Goal: Task Accomplishment & Management: Contribute content

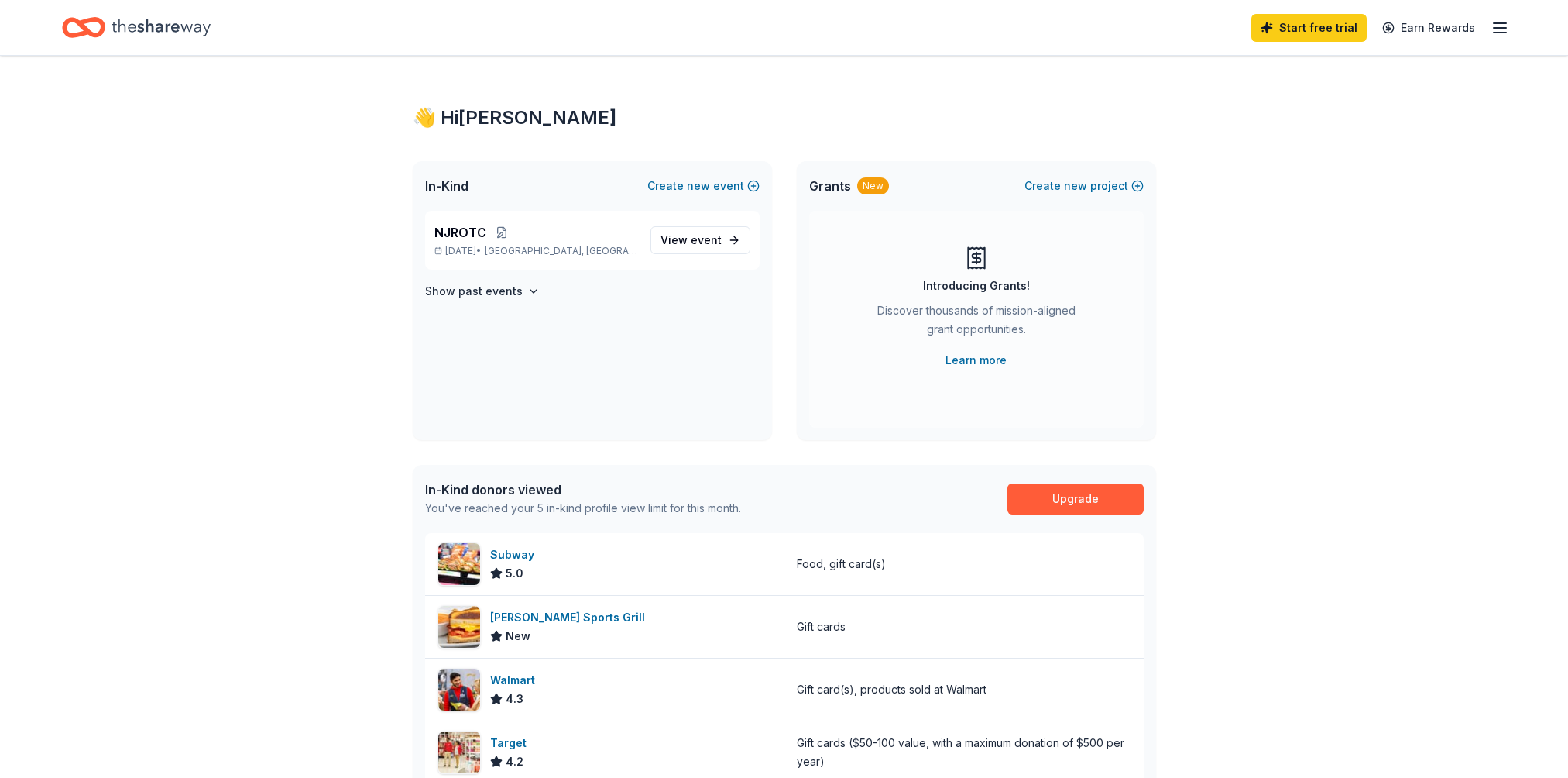
click at [665, 236] on span "View event" at bounding box center [691, 241] width 61 height 19
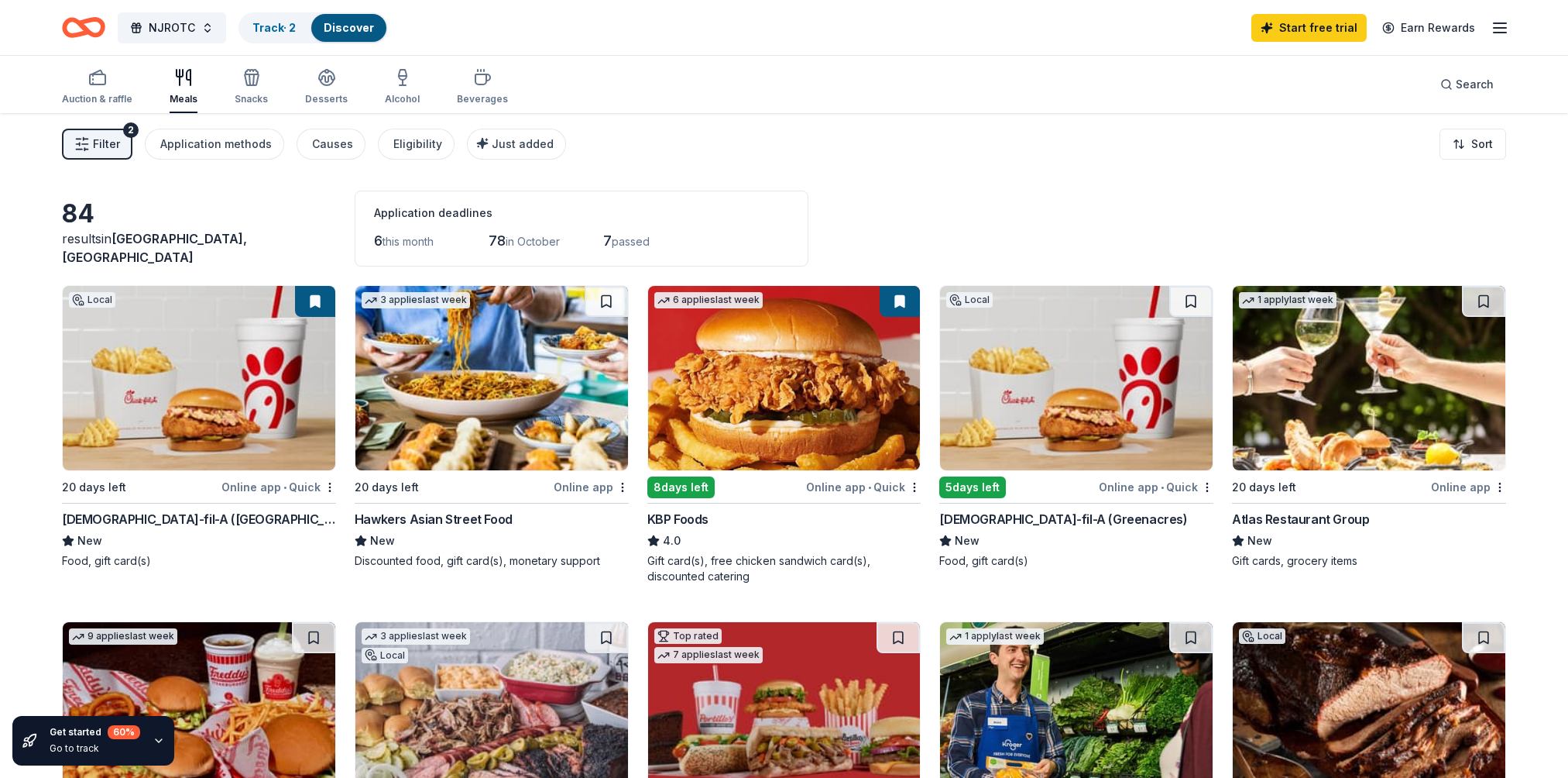
click at [230, 152] on div "Application methods" at bounding box center [216, 145] width 112 height 19
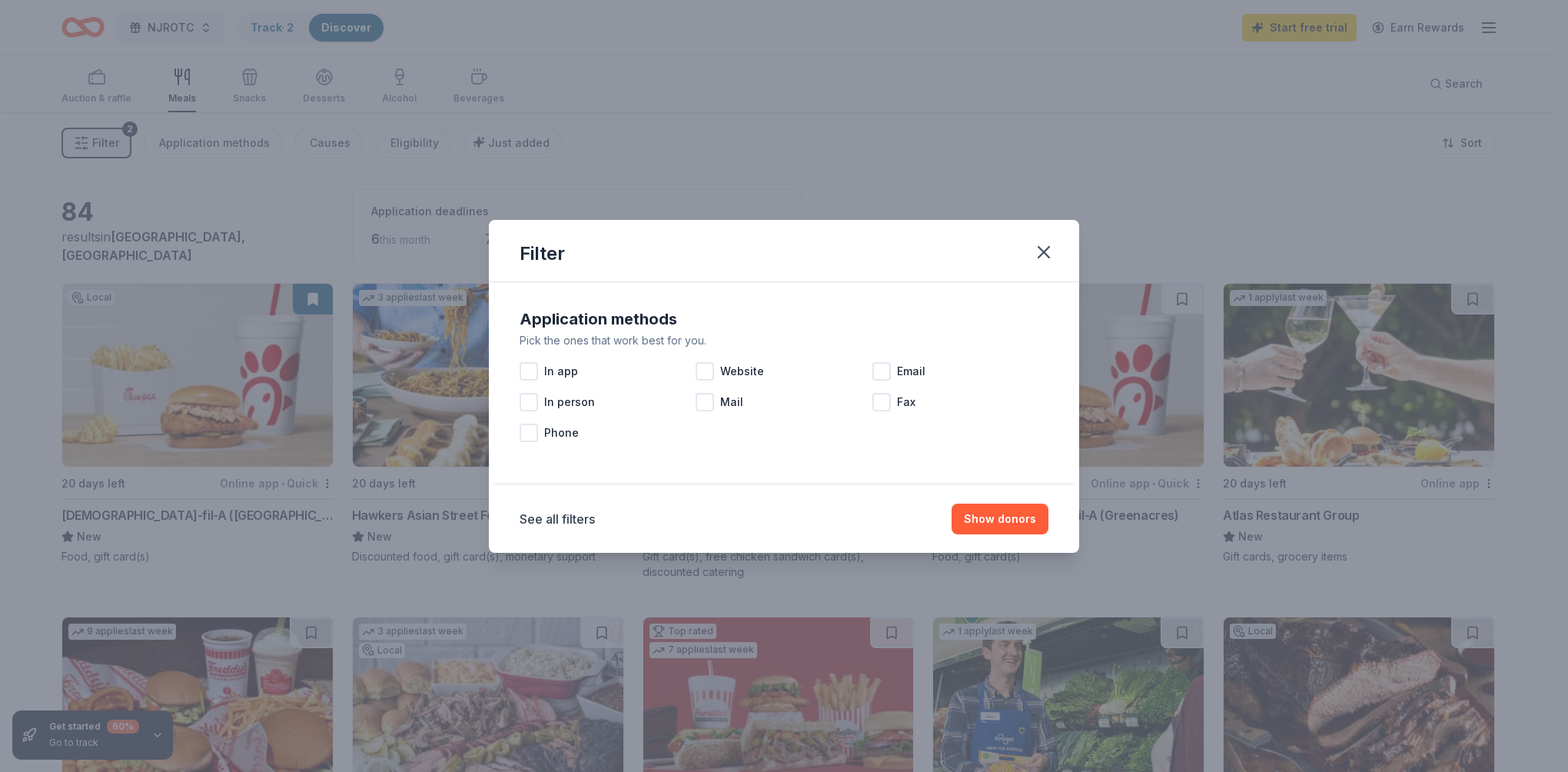
click at [536, 375] on div at bounding box center [529, 371] width 19 height 19
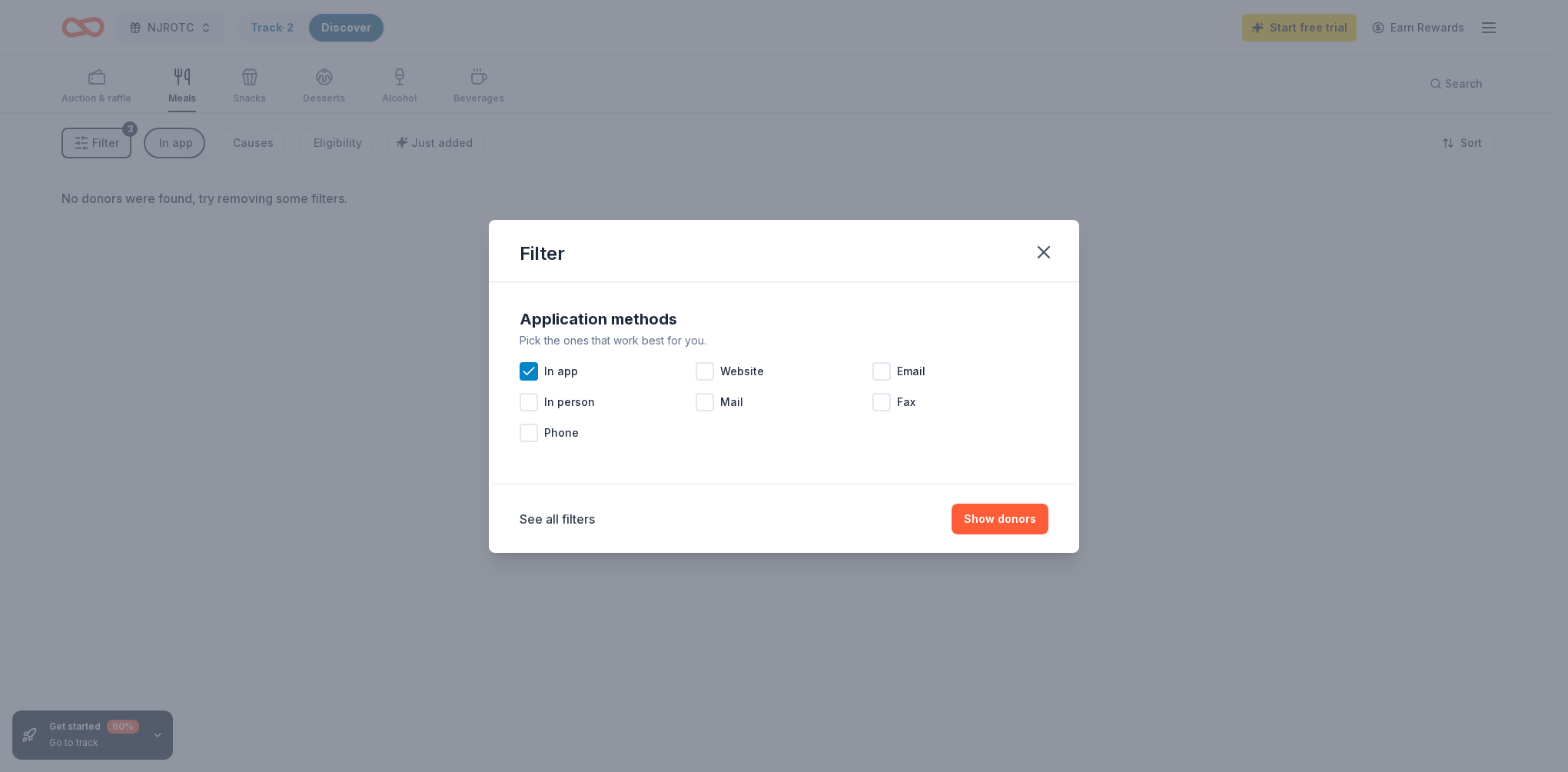
click at [710, 376] on div at bounding box center [705, 371] width 19 height 19
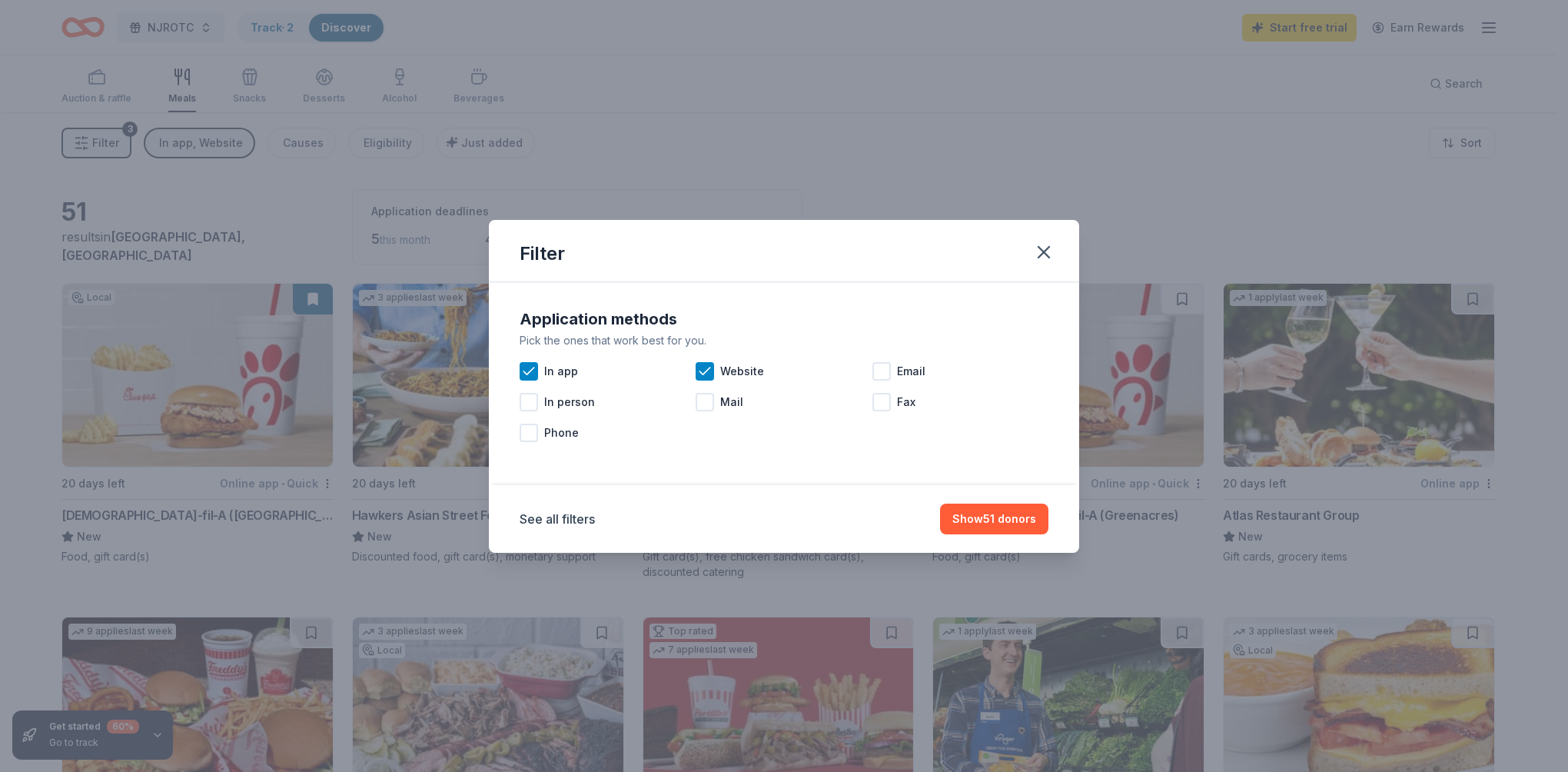
click at [887, 375] on div at bounding box center [882, 371] width 19 height 19
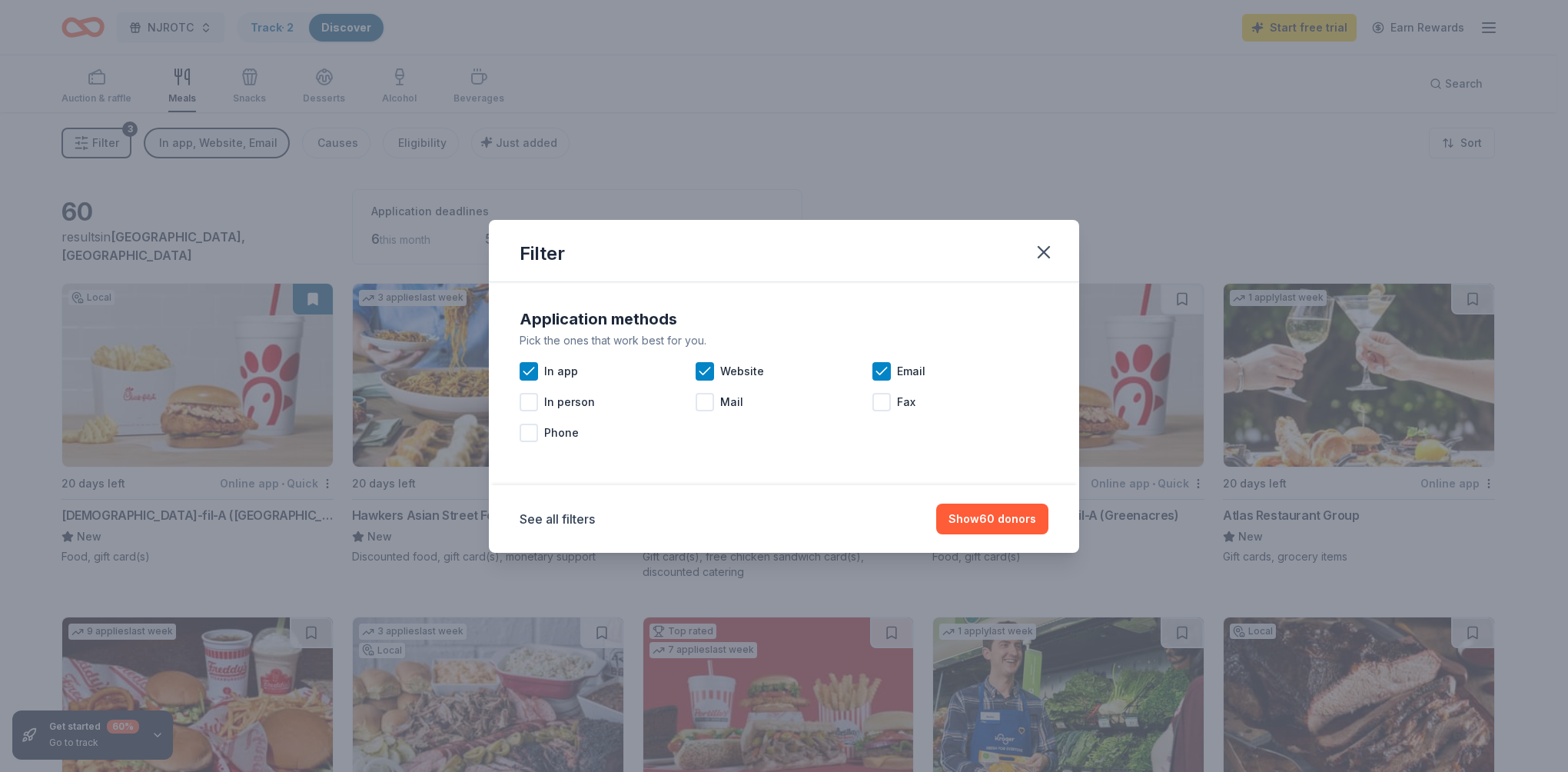
click at [711, 408] on div at bounding box center [705, 402] width 19 height 19
click at [964, 516] on button "Show 62 donors" at bounding box center [993, 519] width 112 height 31
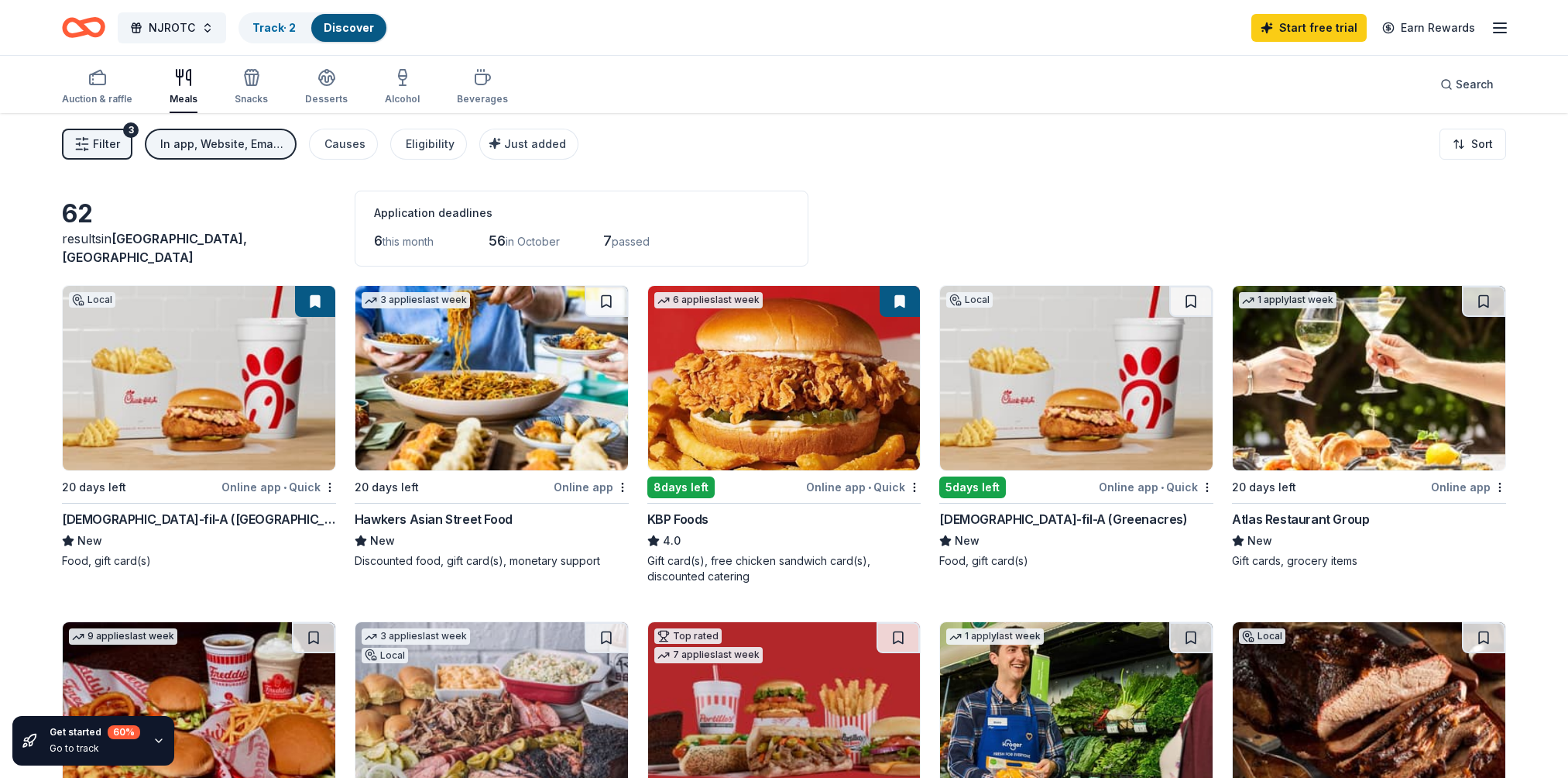
click at [440, 142] on div "Eligibility" at bounding box center [430, 145] width 48 height 19
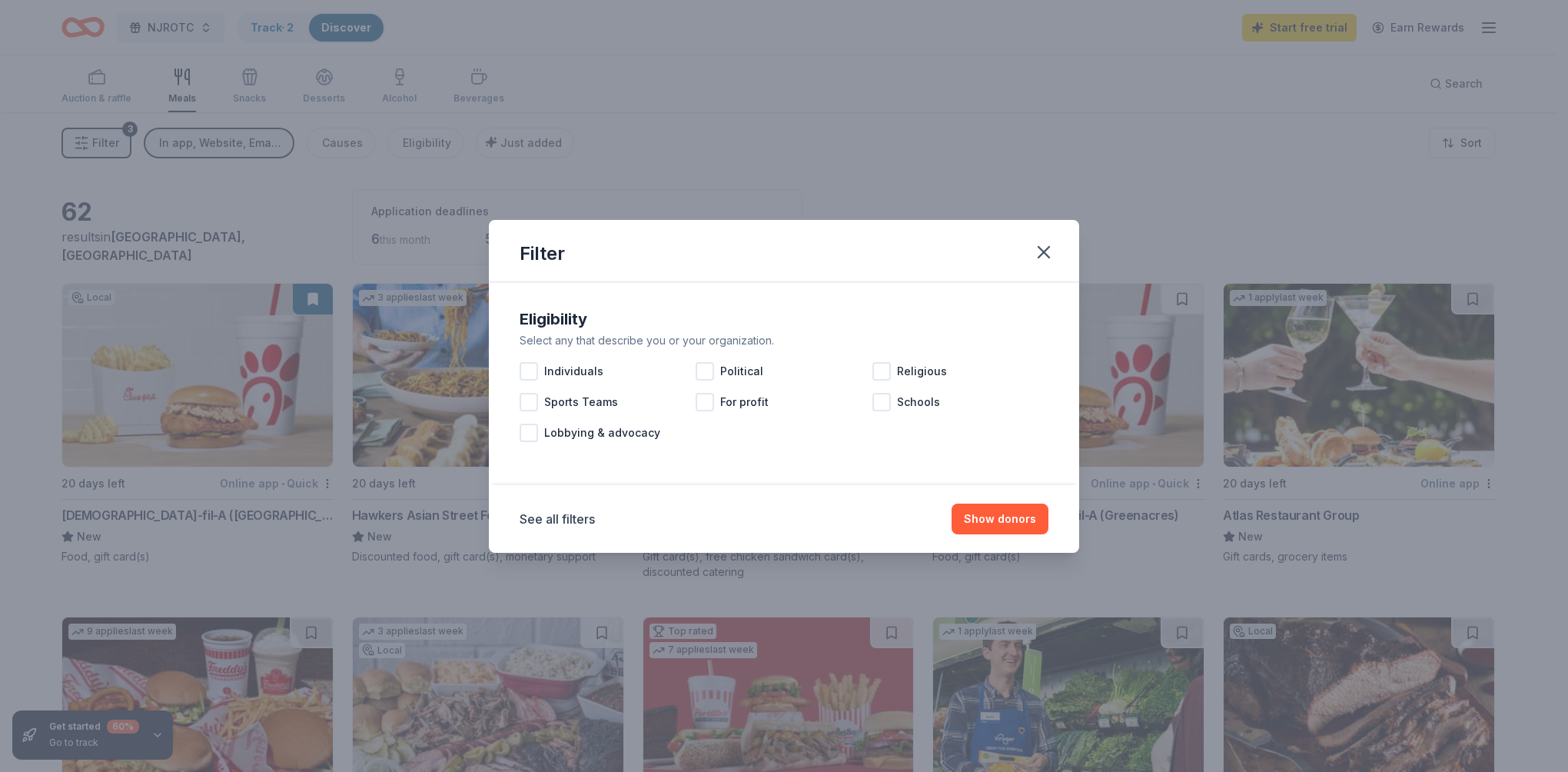
click at [889, 406] on div at bounding box center [882, 402] width 19 height 19
click at [531, 374] on div at bounding box center [529, 371] width 19 height 19
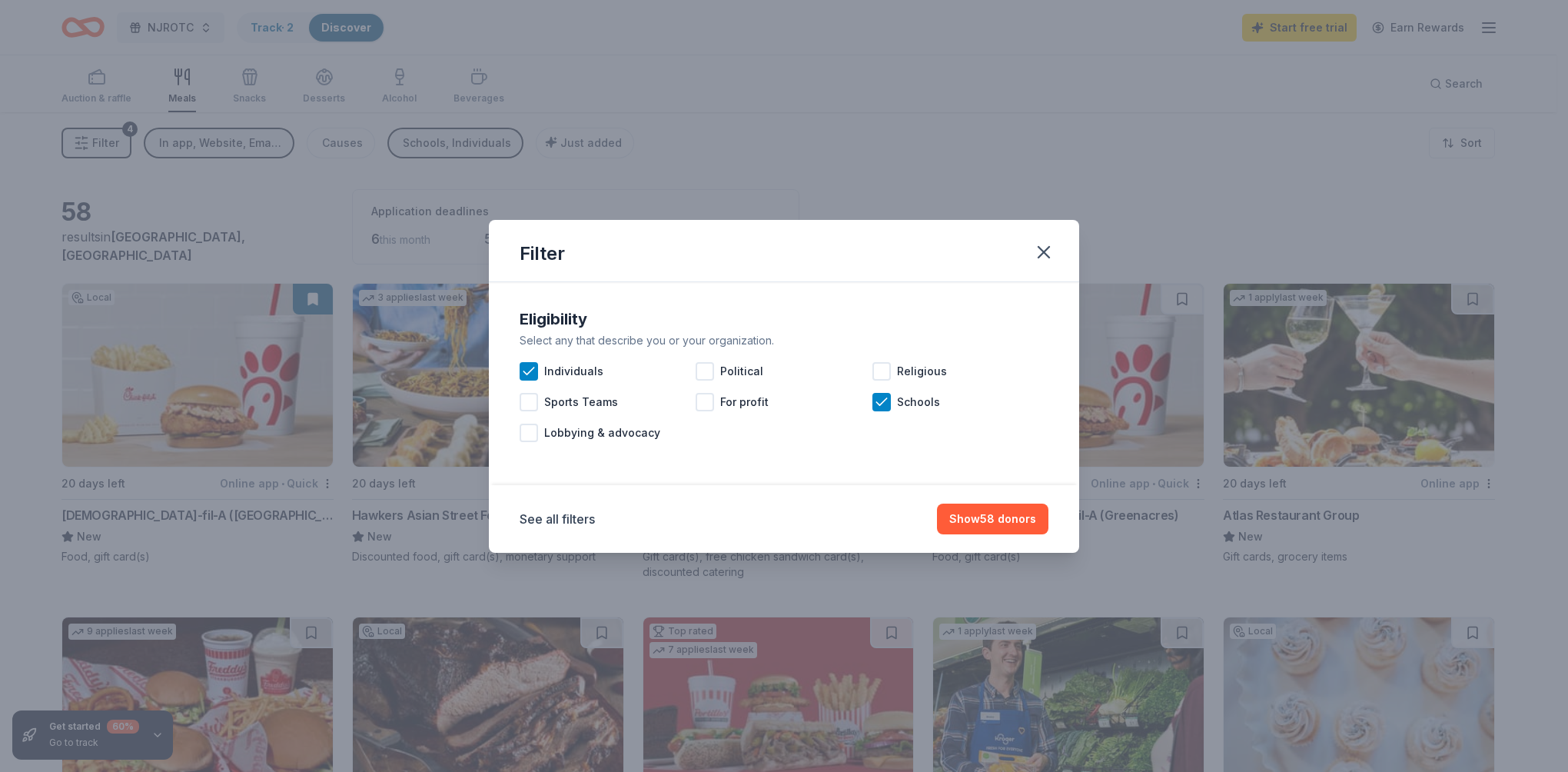
click at [532, 409] on div at bounding box center [529, 402] width 19 height 19
click at [987, 522] on button "Show 58 donors" at bounding box center [993, 519] width 112 height 31
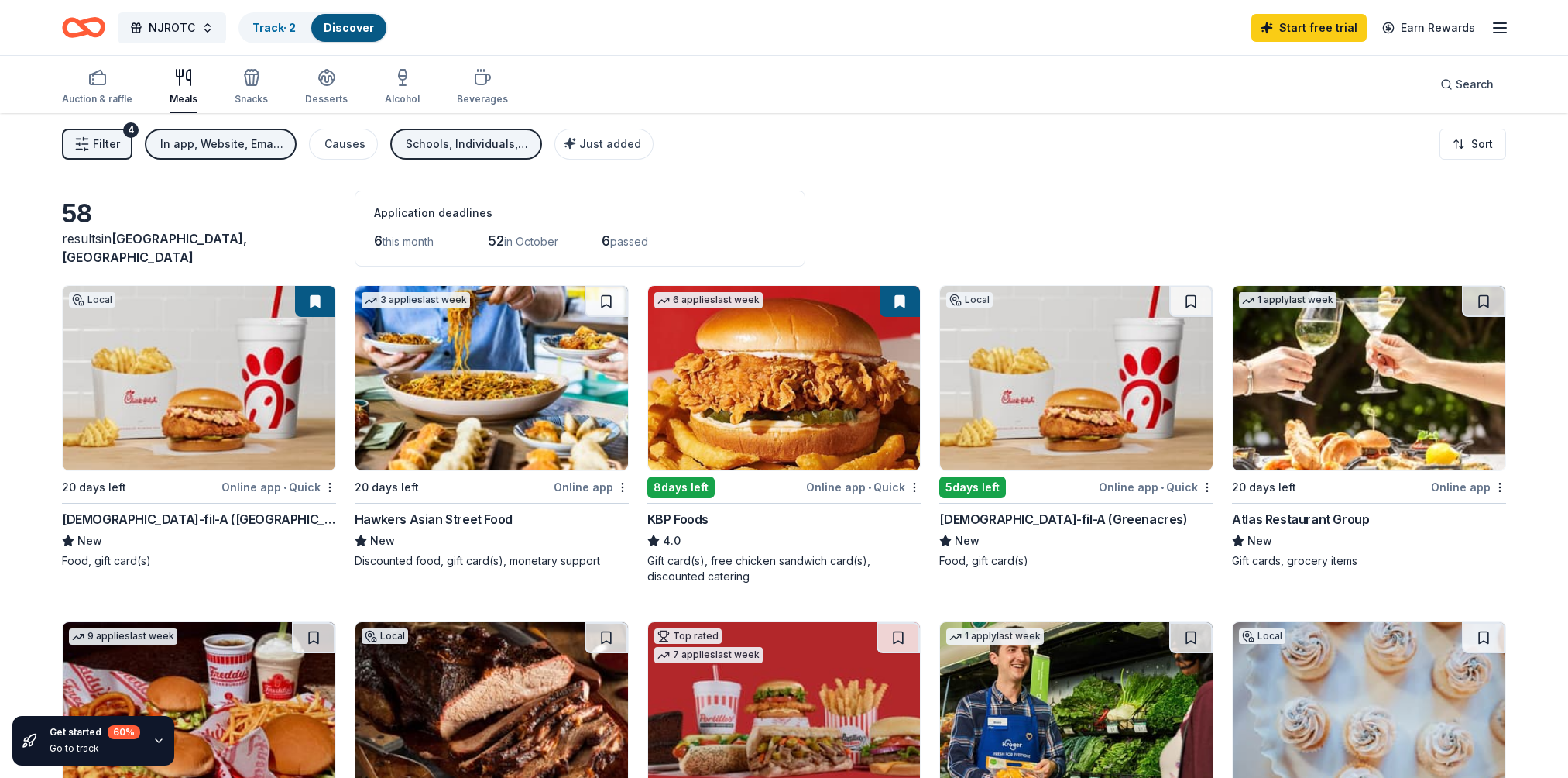
click at [100, 96] on div "Auction & raffle" at bounding box center [97, 99] width 70 height 12
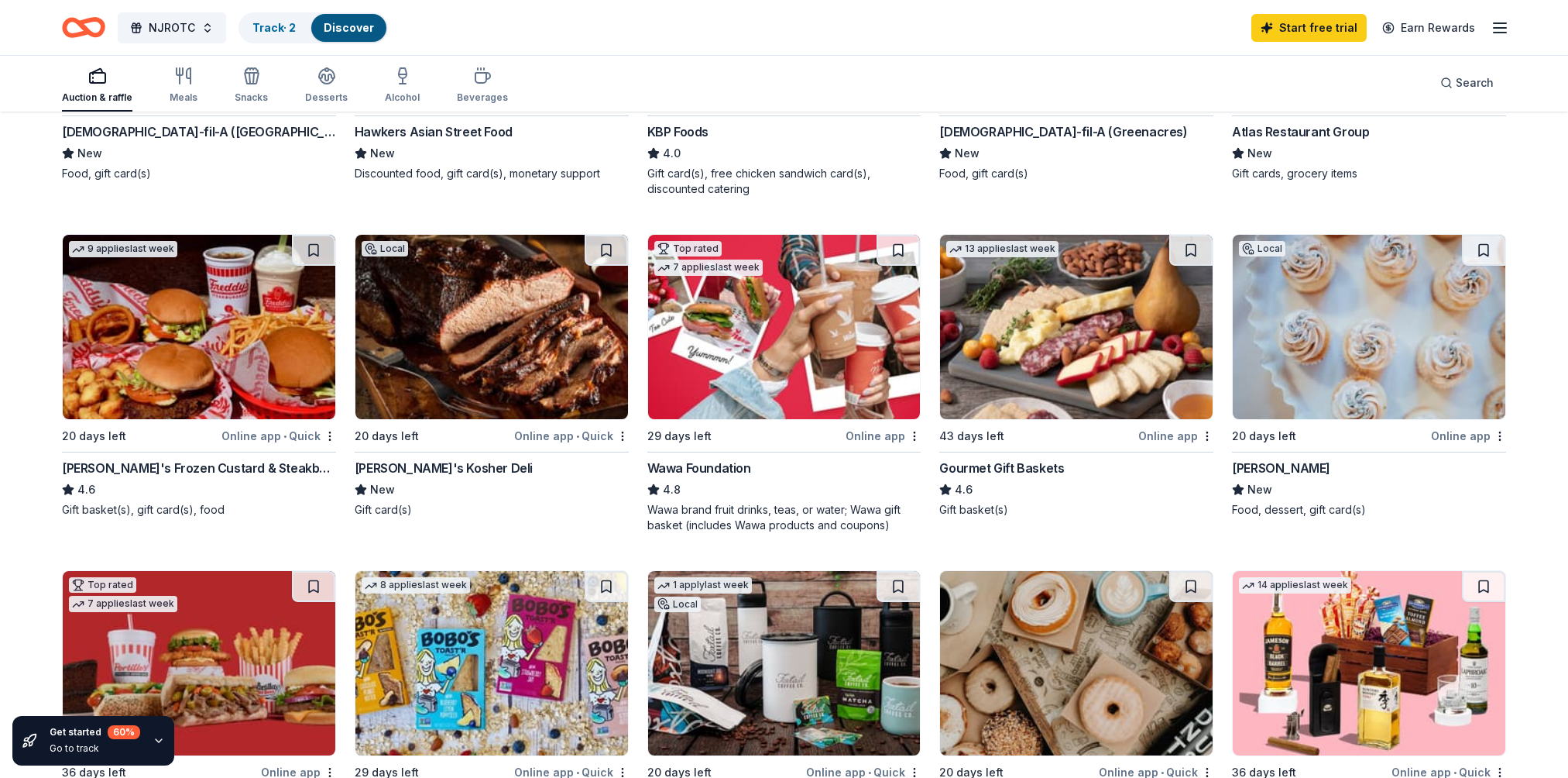
scroll to position [542, 0]
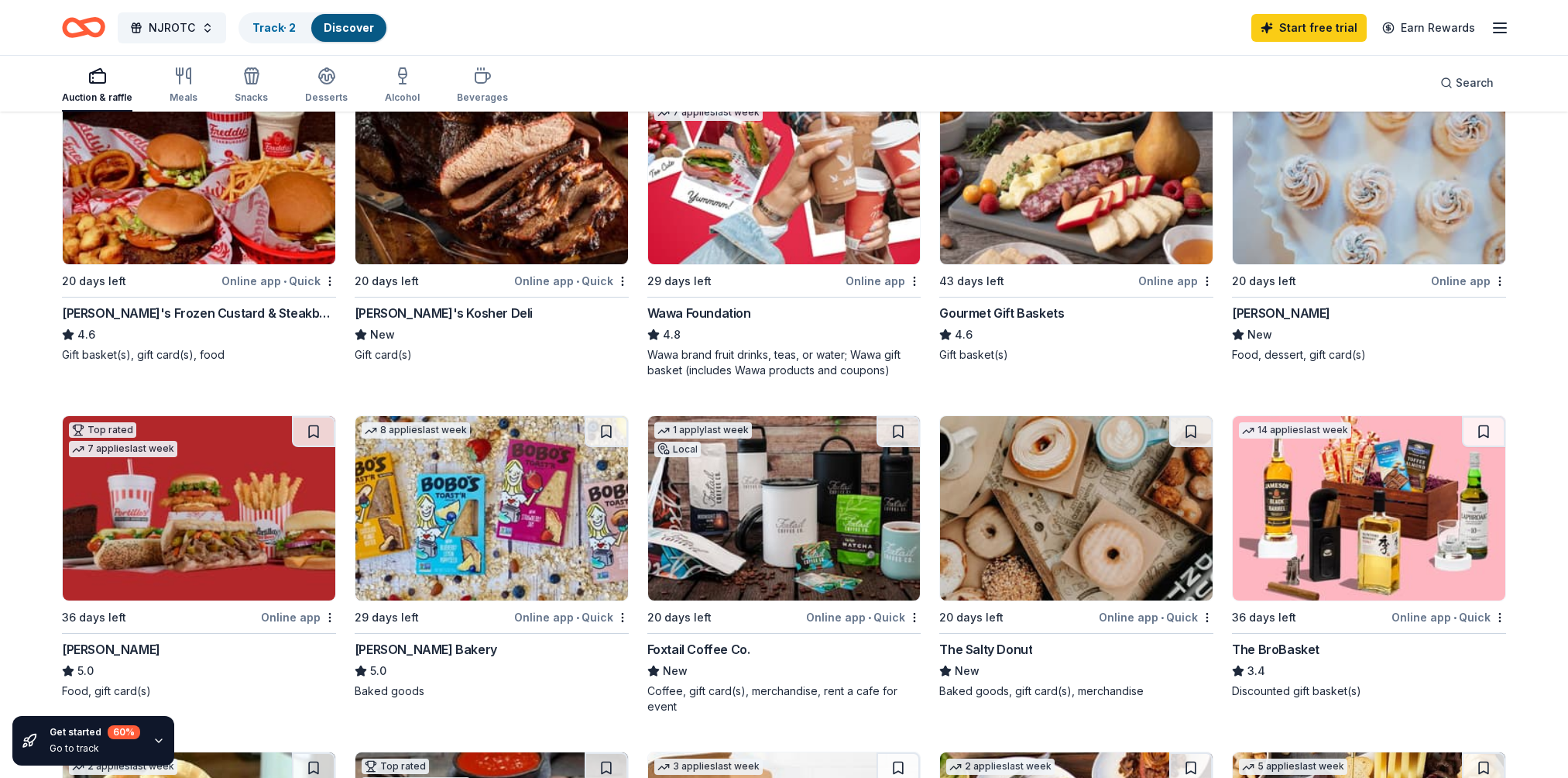
click at [764, 455] on img at bounding box center [784, 509] width 273 height 184
click at [1397, 526] on img at bounding box center [1369, 509] width 273 height 184
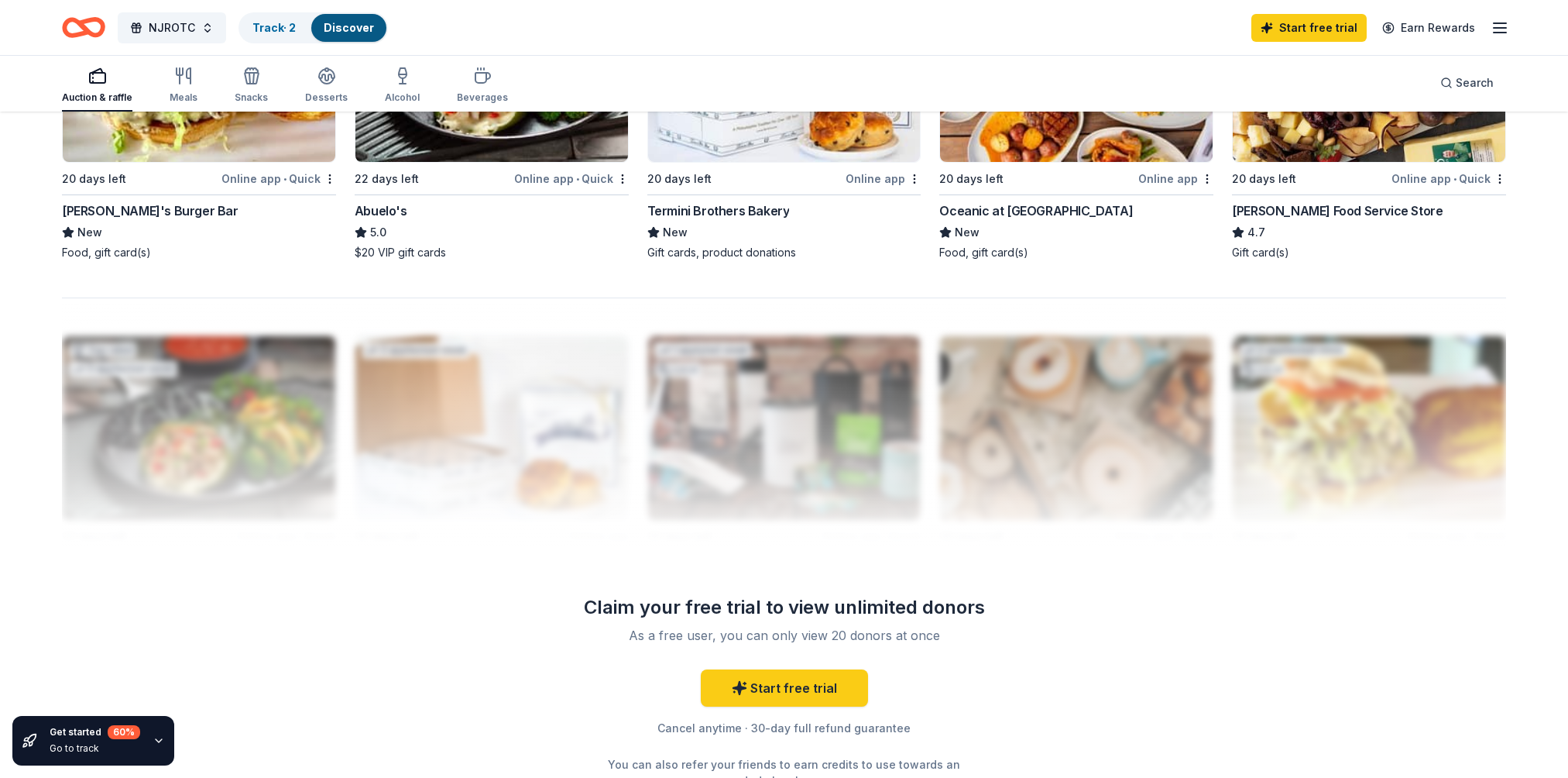
scroll to position [698, 0]
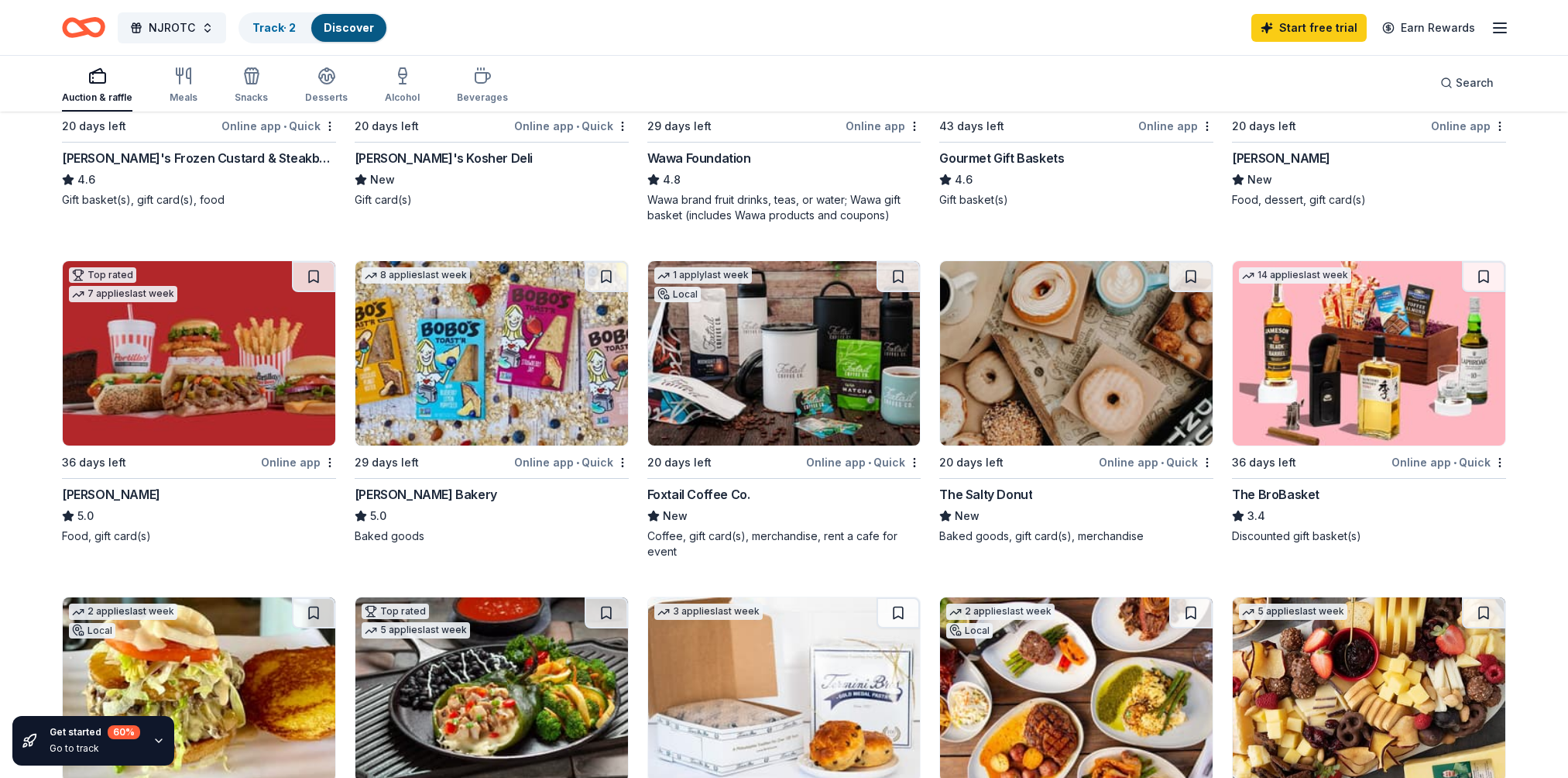
click at [844, 462] on div "Online app • Quick" at bounding box center [863, 462] width 115 height 20
click at [1482, 24] on link "Earn Rewards" at bounding box center [1428, 28] width 112 height 28
click at [1488, 30] on div "Start free trial Earn Rewards" at bounding box center [1381, 27] width 258 height 37
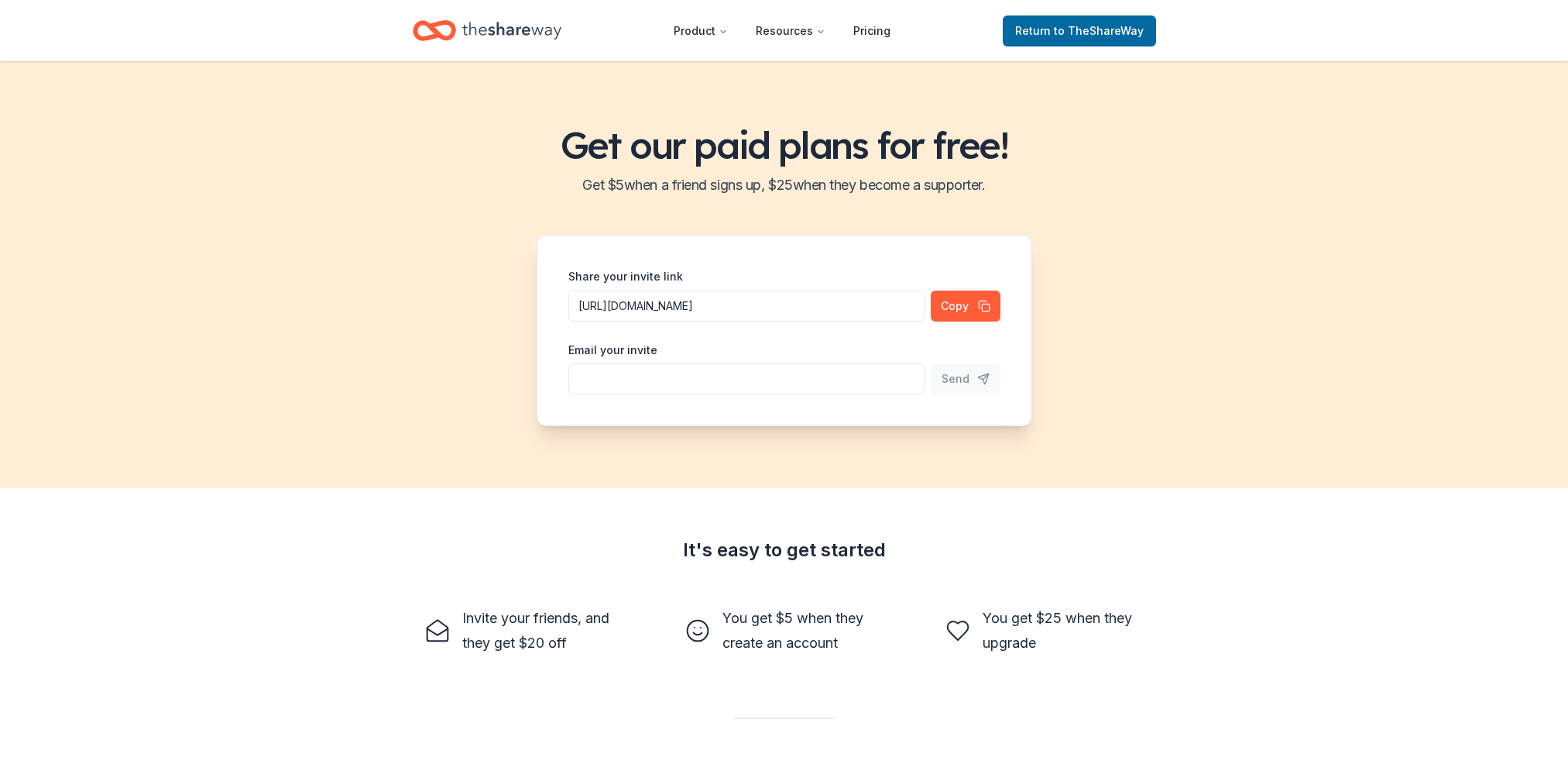
click at [1495, 28] on header "Product Resources Pricing Return to TheShareWay" at bounding box center [784, 30] width 1568 height 61
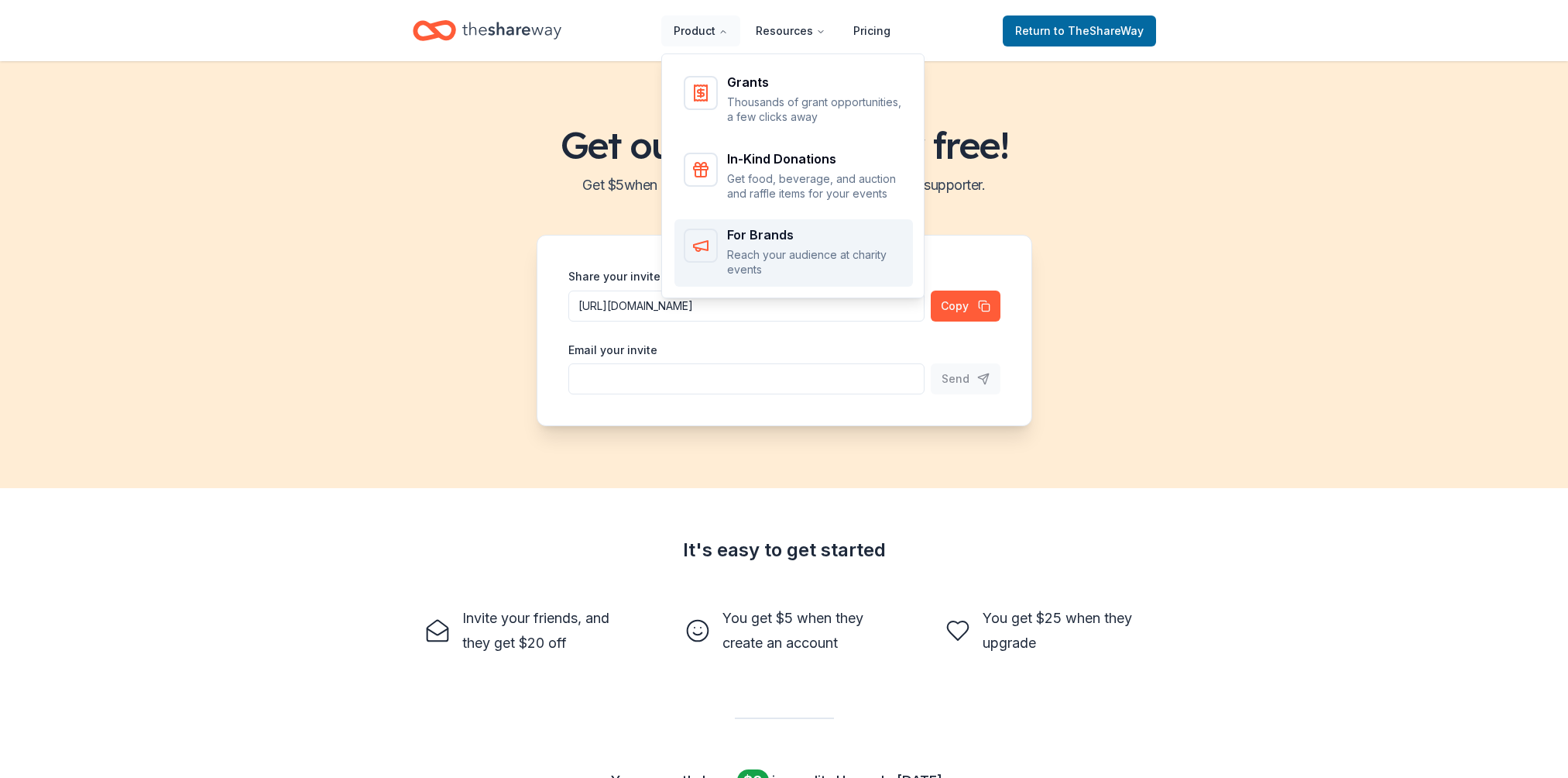
click at [777, 273] on p "Reach your audience at charity events" at bounding box center [815, 262] width 176 height 30
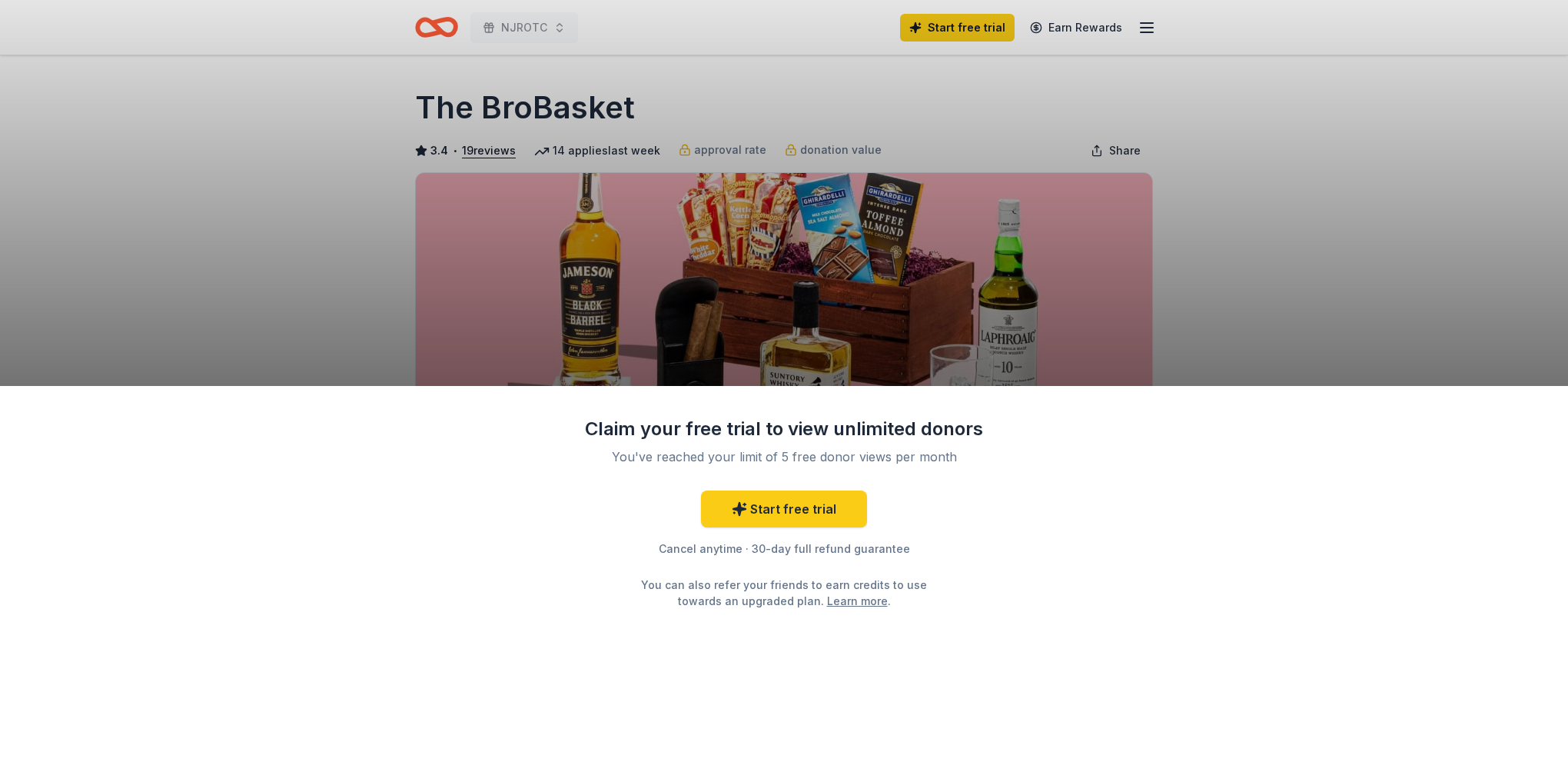
click at [365, 193] on div "Claim your free trial to view unlimited donors You've reached your limit of 5 f…" at bounding box center [784, 386] width 1568 height 772
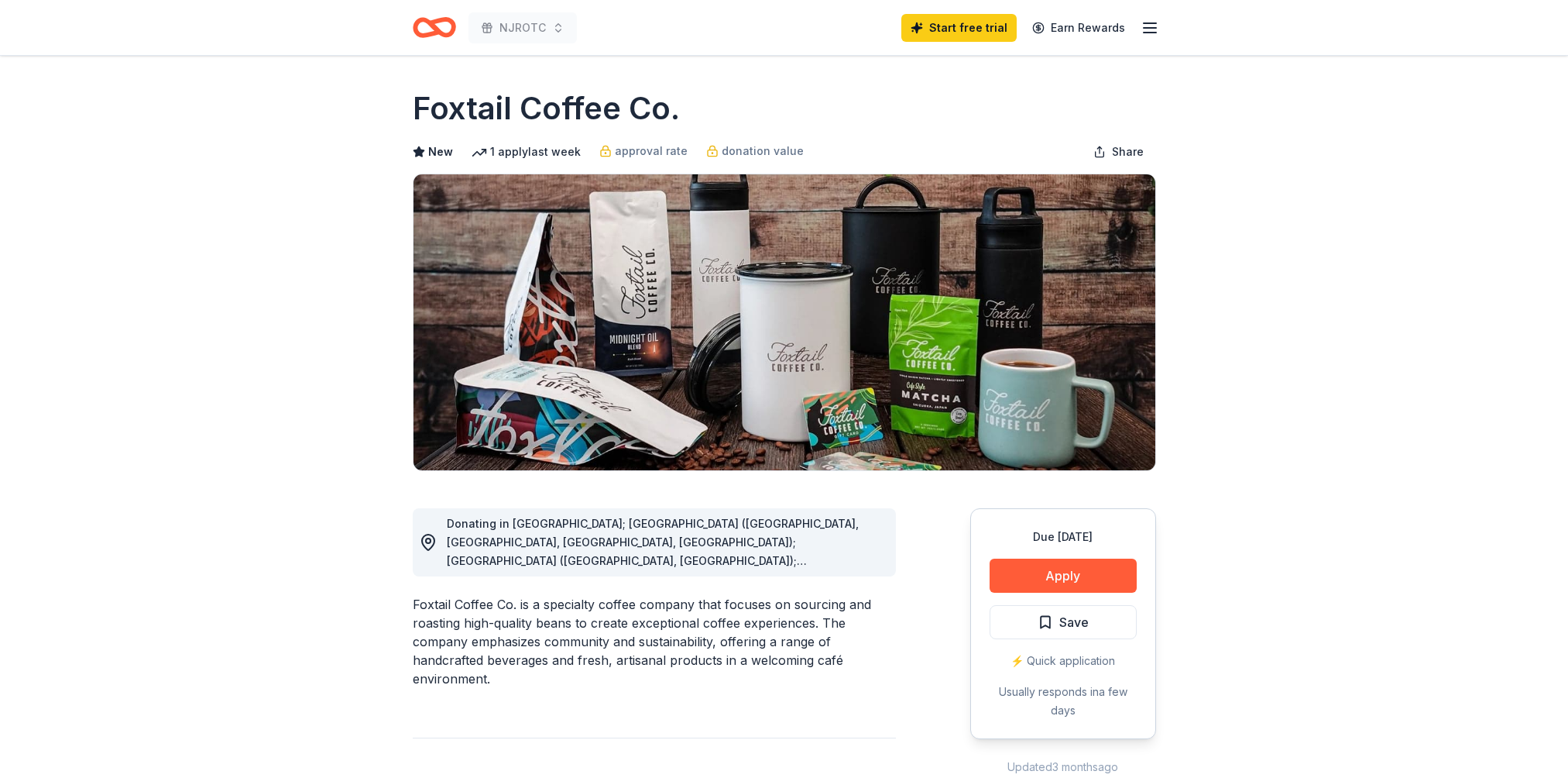
click at [1060, 580] on button "Apply" at bounding box center [1063, 576] width 147 height 34
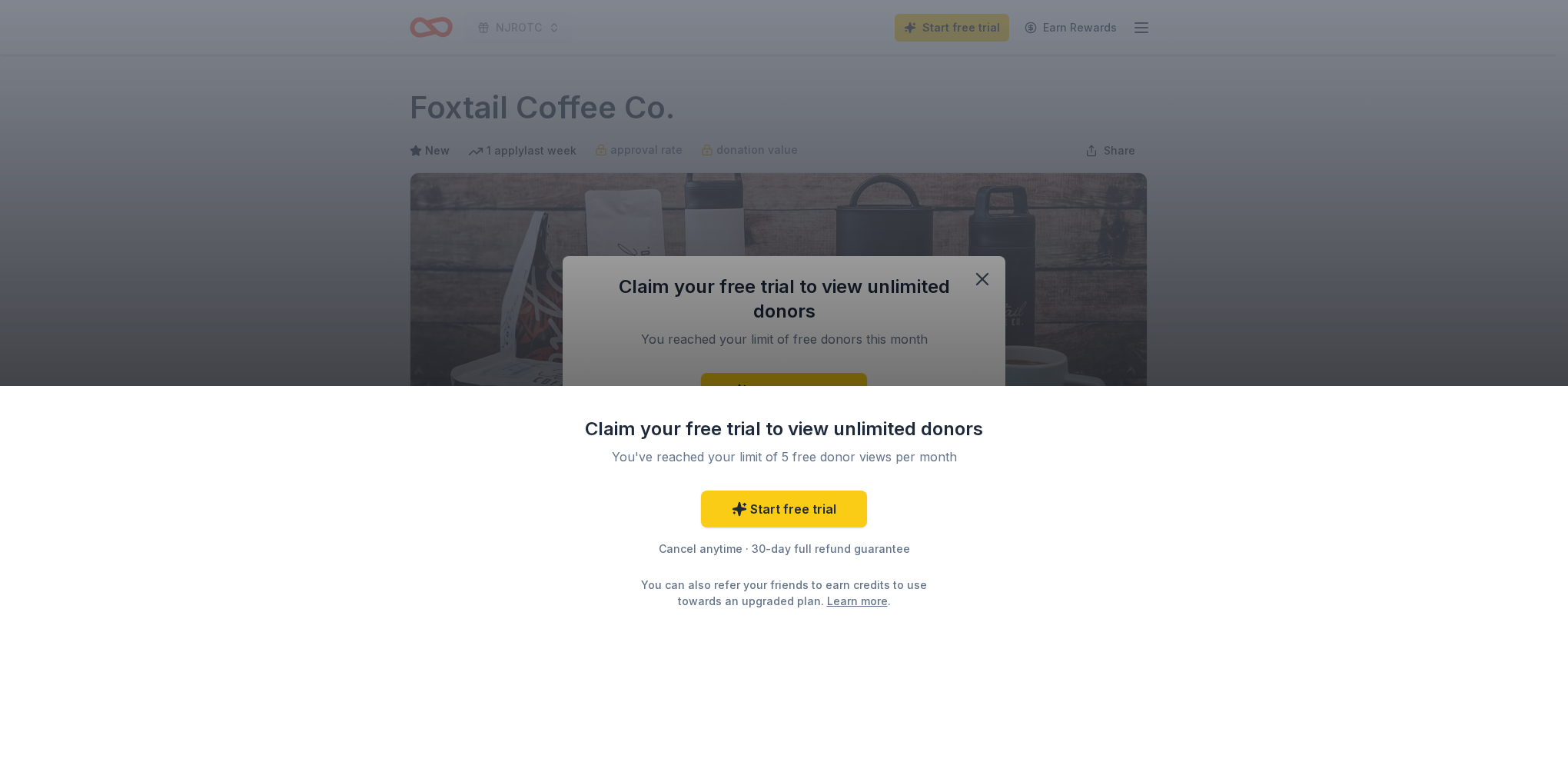
click at [983, 271] on div "Claim your free trial to view unlimited donors You've reached your limit of 5 f…" at bounding box center [784, 386] width 1568 height 772
click at [963, 357] on div "Claim your free trial to view unlimited donors You've reached your limit of 5 f…" at bounding box center [784, 386] width 1568 height 772
click at [1217, 323] on div "Claim your free trial to view unlimited donors You've reached your limit of 5 f…" at bounding box center [784, 386] width 1568 height 772
click at [1506, 265] on div "Claim your free trial to view unlimited donors You've reached your limit of 5 f…" at bounding box center [784, 386] width 1568 height 772
drag, startPoint x: 1042, startPoint y: 119, endPoint x: 1040, endPoint y: 61, distance: 58.0
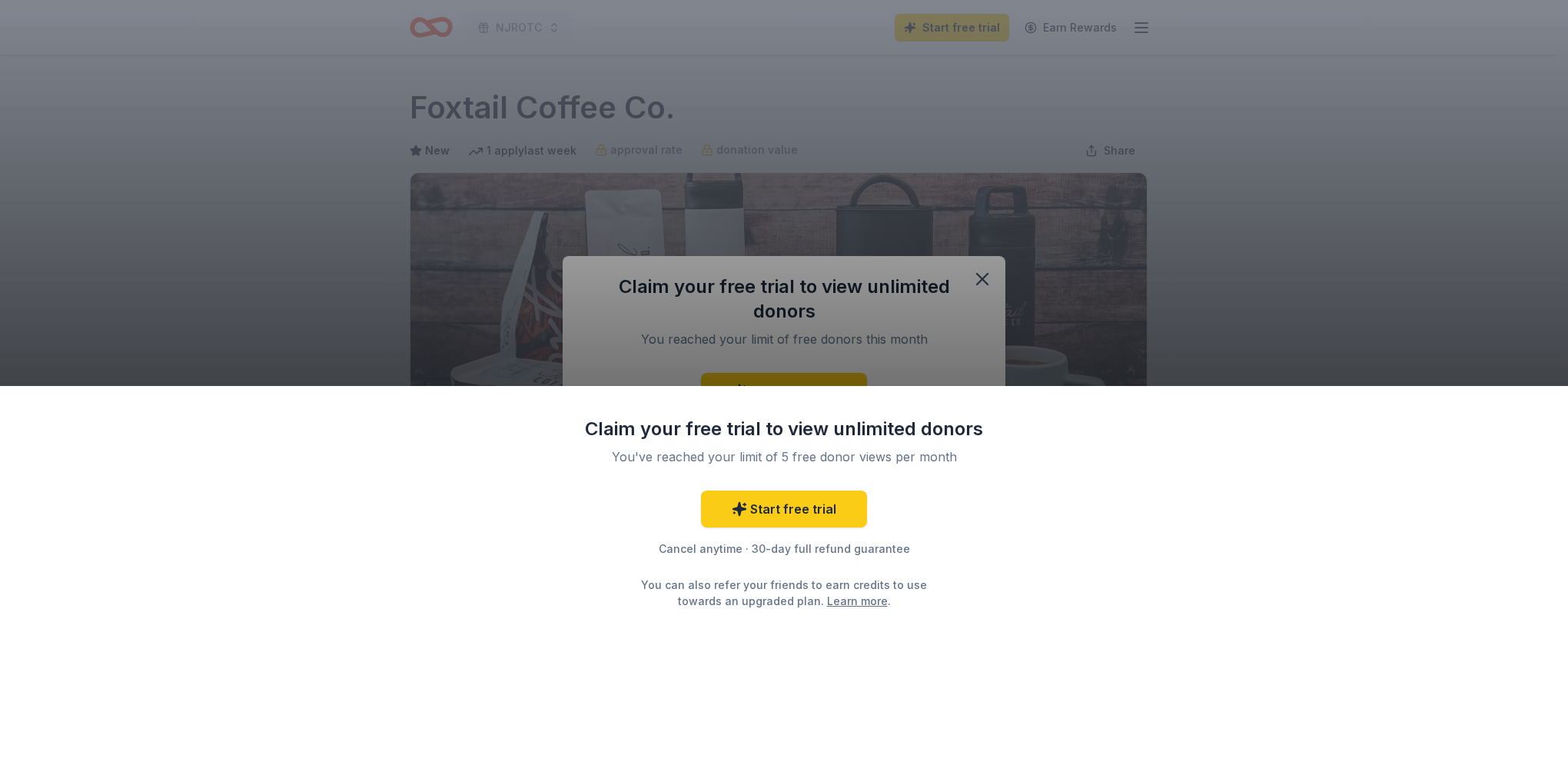
click at [1042, 97] on div "Claim your free trial to view unlimited donors You've reached your limit of 5 f…" at bounding box center [784, 386] width 1568 height 772
click at [980, 282] on div "Claim your free trial to view unlimited donors You've reached your limit of 5 f…" at bounding box center [784, 386] width 1568 height 772
click at [1178, 68] on div "Claim your free trial to view unlimited donors You've reached your limit of 5 f…" at bounding box center [784, 386] width 1568 height 772
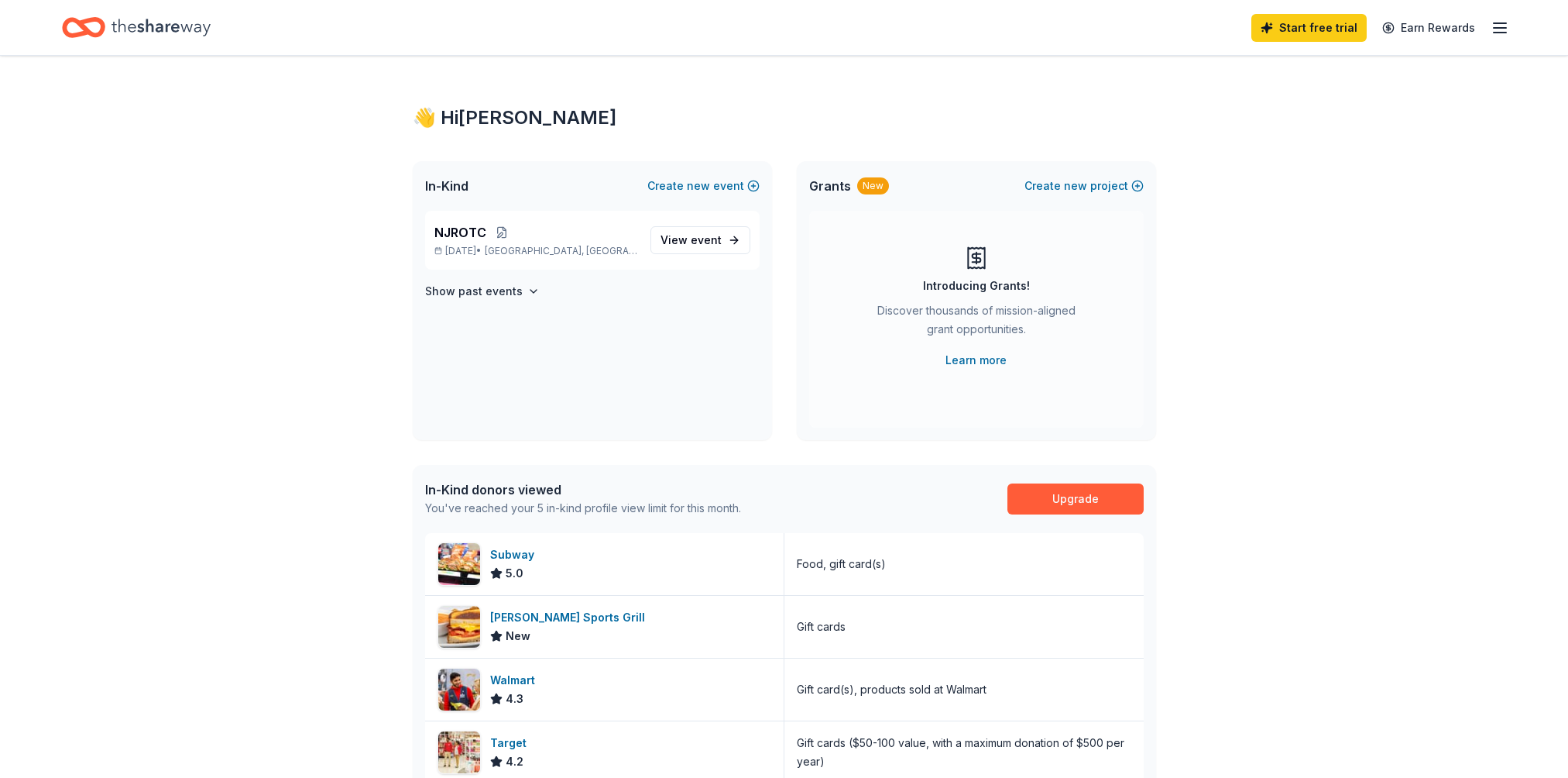
click at [700, 188] on span "new" at bounding box center [699, 186] width 23 height 19
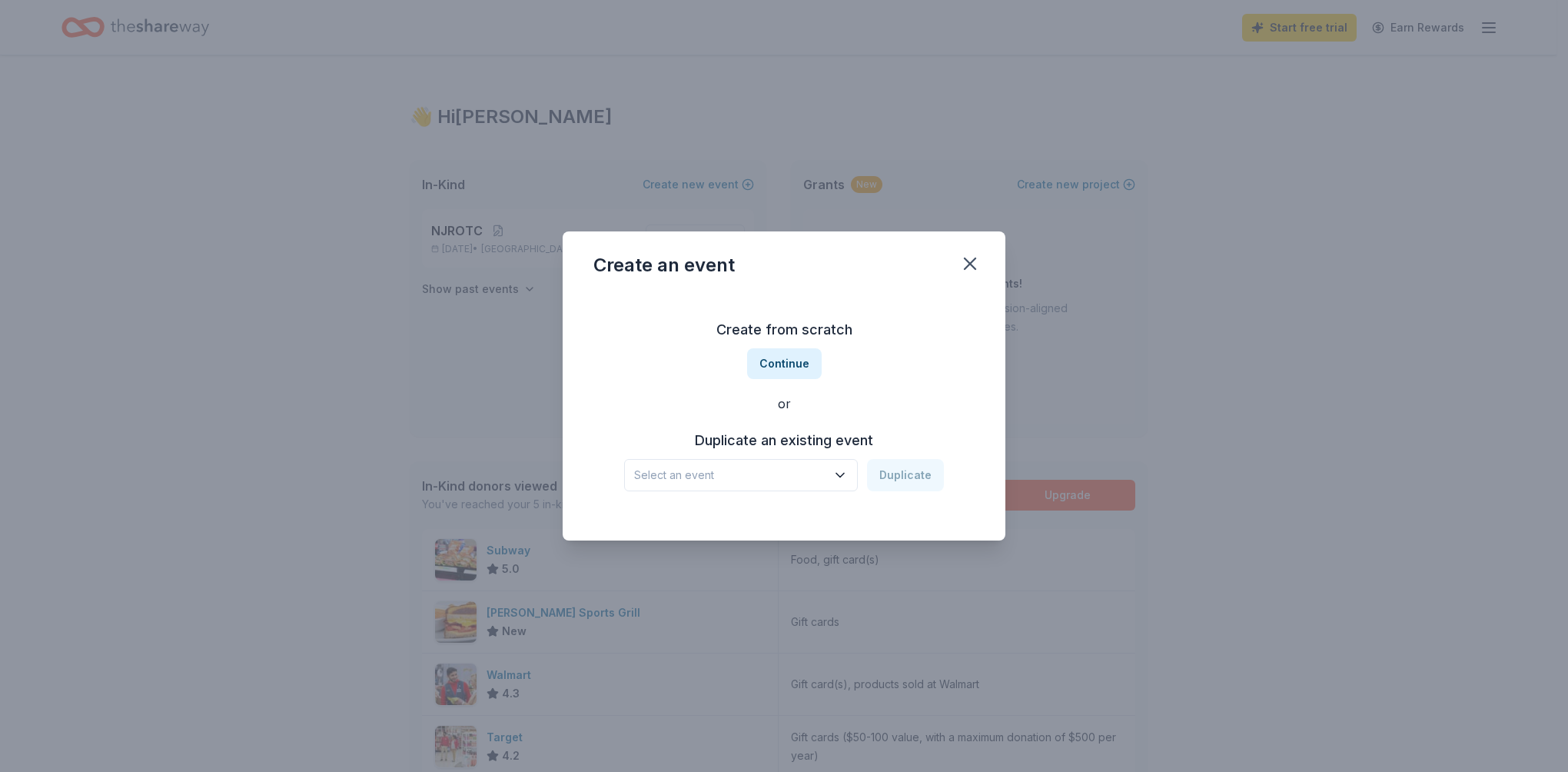
click at [794, 474] on span "Select an event" at bounding box center [730, 475] width 192 height 19
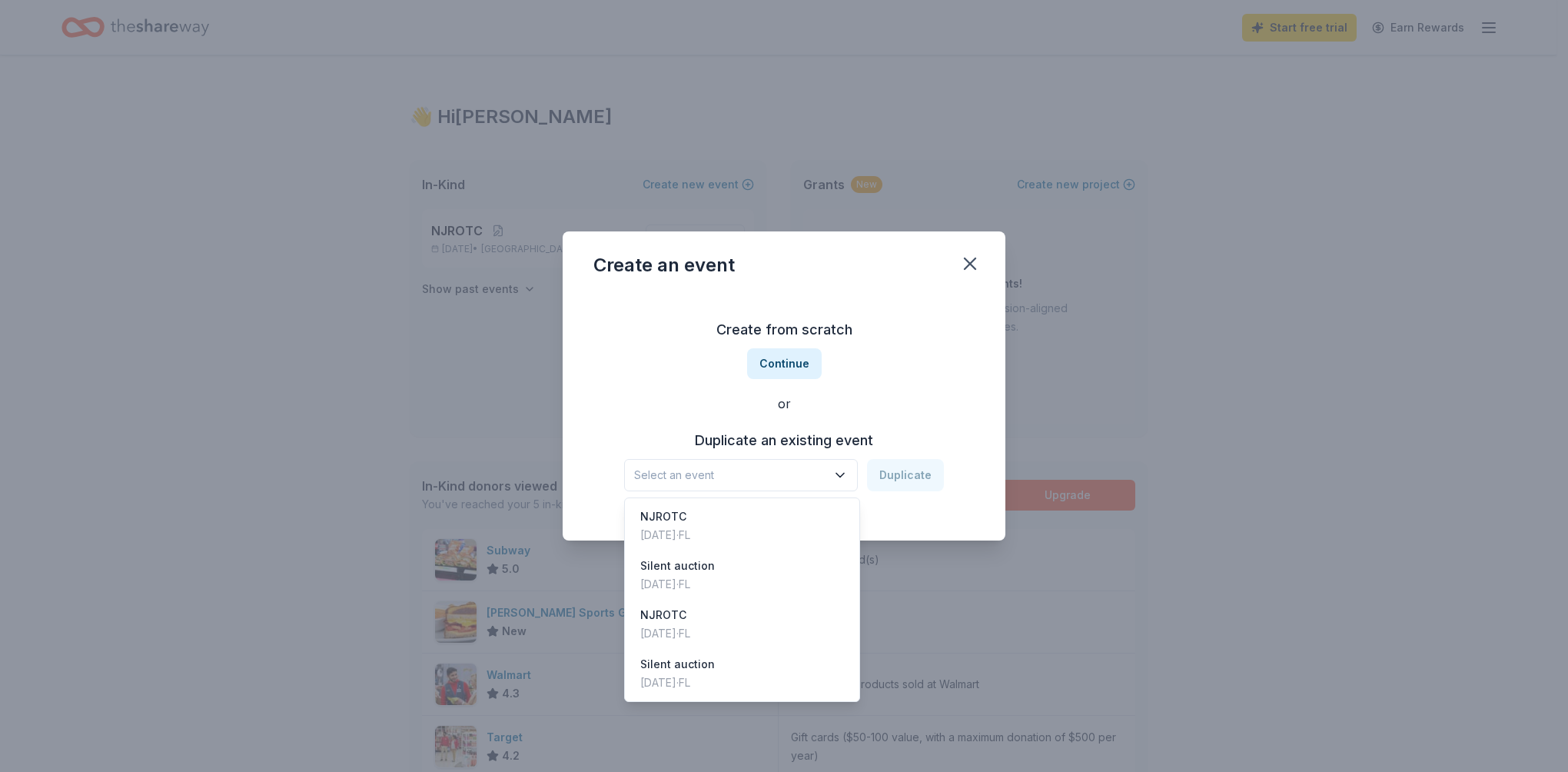
click at [775, 574] on div "Silent auction [DATE] · [GEOGRAPHIC_DATA]" at bounding box center [742, 574] width 229 height 49
click at [844, 480] on icon "button" at bounding box center [840, 475] width 16 height 16
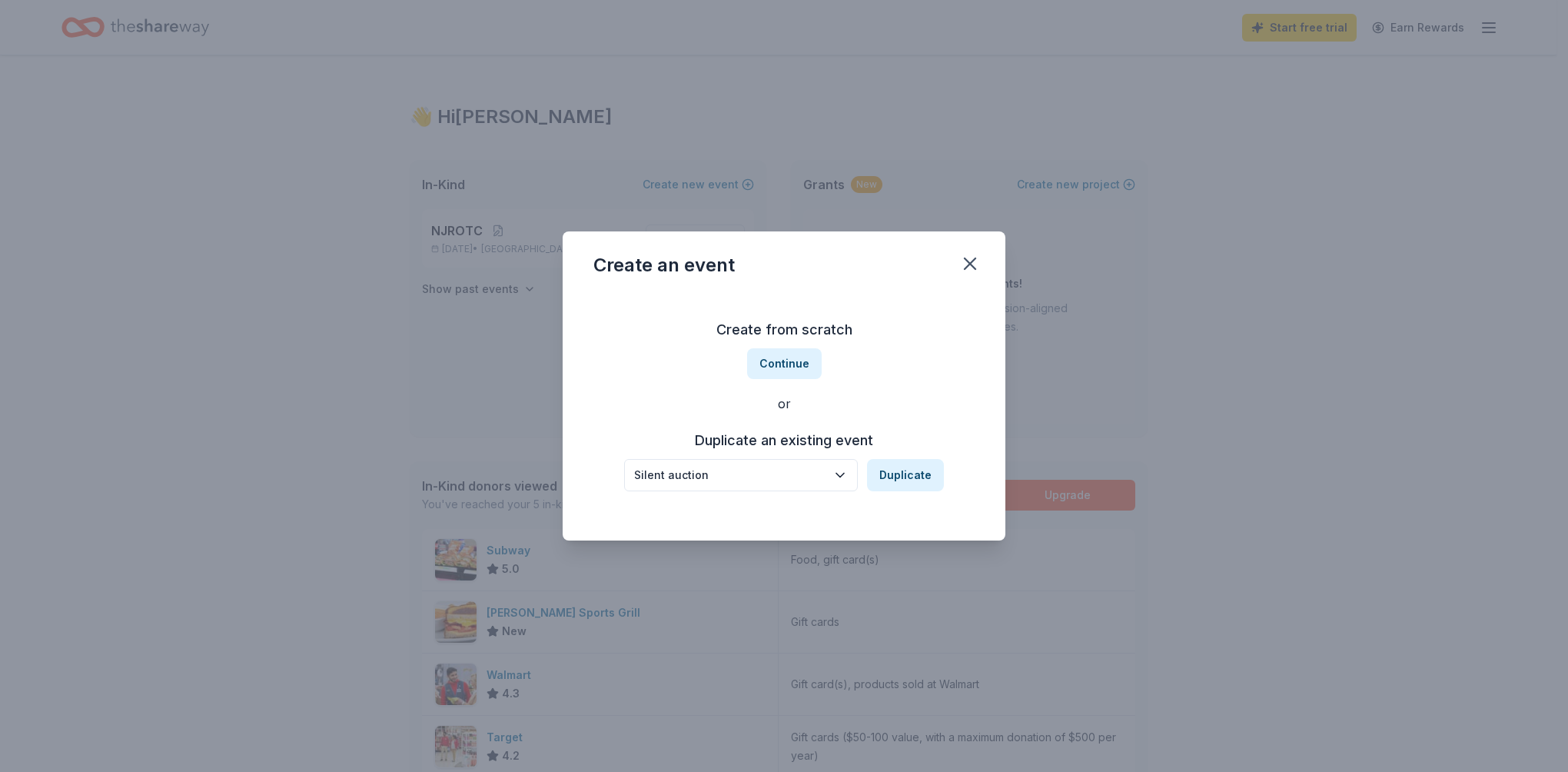
click at [844, 480] on icon "button" at bounding box center [840, 475] width 16 height 16
click at [892, 481] on button "Duplicate" at bounding box center [905, 475] width 77 height 33
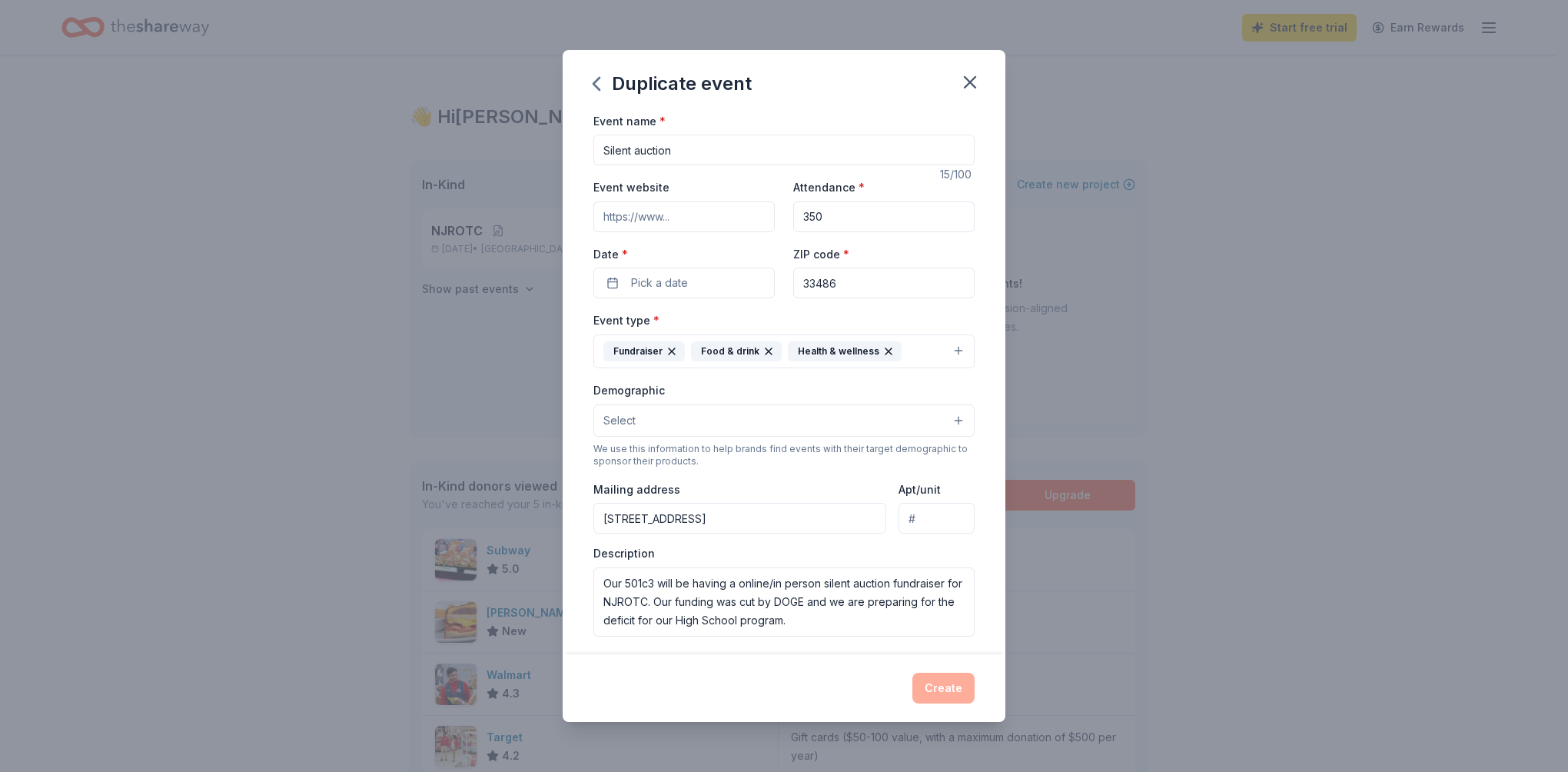
click at [699, 157] on input "Silent auction" at bounding box center [784, 150] width 381 height 31
drag, startPoint x: 754, startPoint y: 153, endPoint x: 543, endPoint y: 145, distance: 211.2
click at [543, 145] on div "Duplicate event Event name * Silent auction 15 /100 Event website Attendance * …" at bounding box center [784, 386] width 1568 height 772
type input "BOCA HIGH SILENT AUCTION"
click at [694, 223] on input "Event website" at bounding box center [684, 217] width 181 height 31
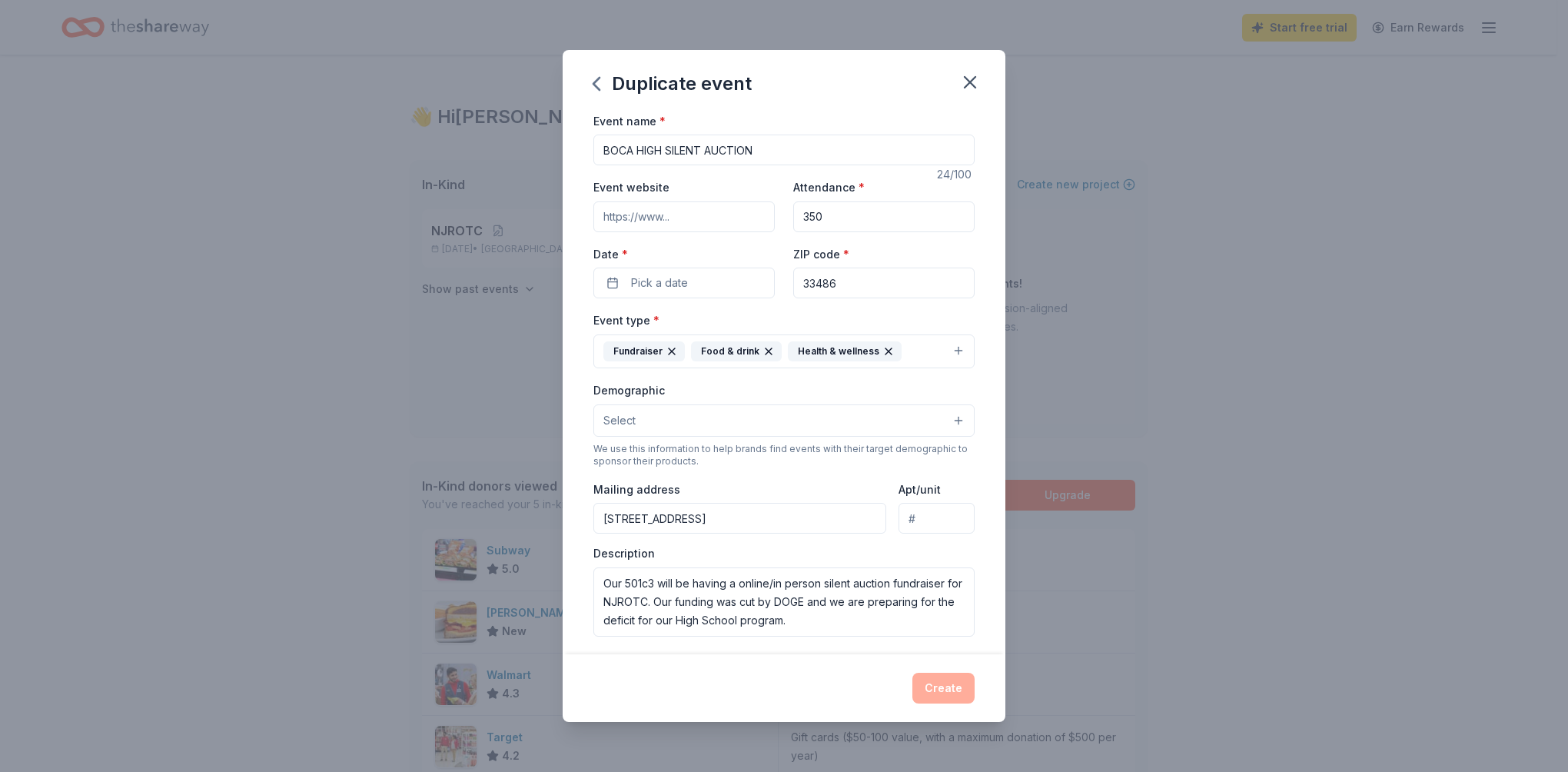
drag, startPoint x: 827, startPoint y: 209, endPoint x: 767, endPoint y: 212, distance: 60.1
click at [767, 212] on div "Event website Attendance * 350 Date * Pick a date ZIP code * 33486" at bounding box center [784, 238] width 381 height 121
type input "500"
click at [686, 288] on span "Pick a date" at bounding box center [659, 283] width 57 height 19
click at [1322, 205] on div "Duplicate event Event name * BOCA HIGH SILENT AUCTION 24 /100 Event website Att…" at bounding box center [784, 386] width 1568 height 772
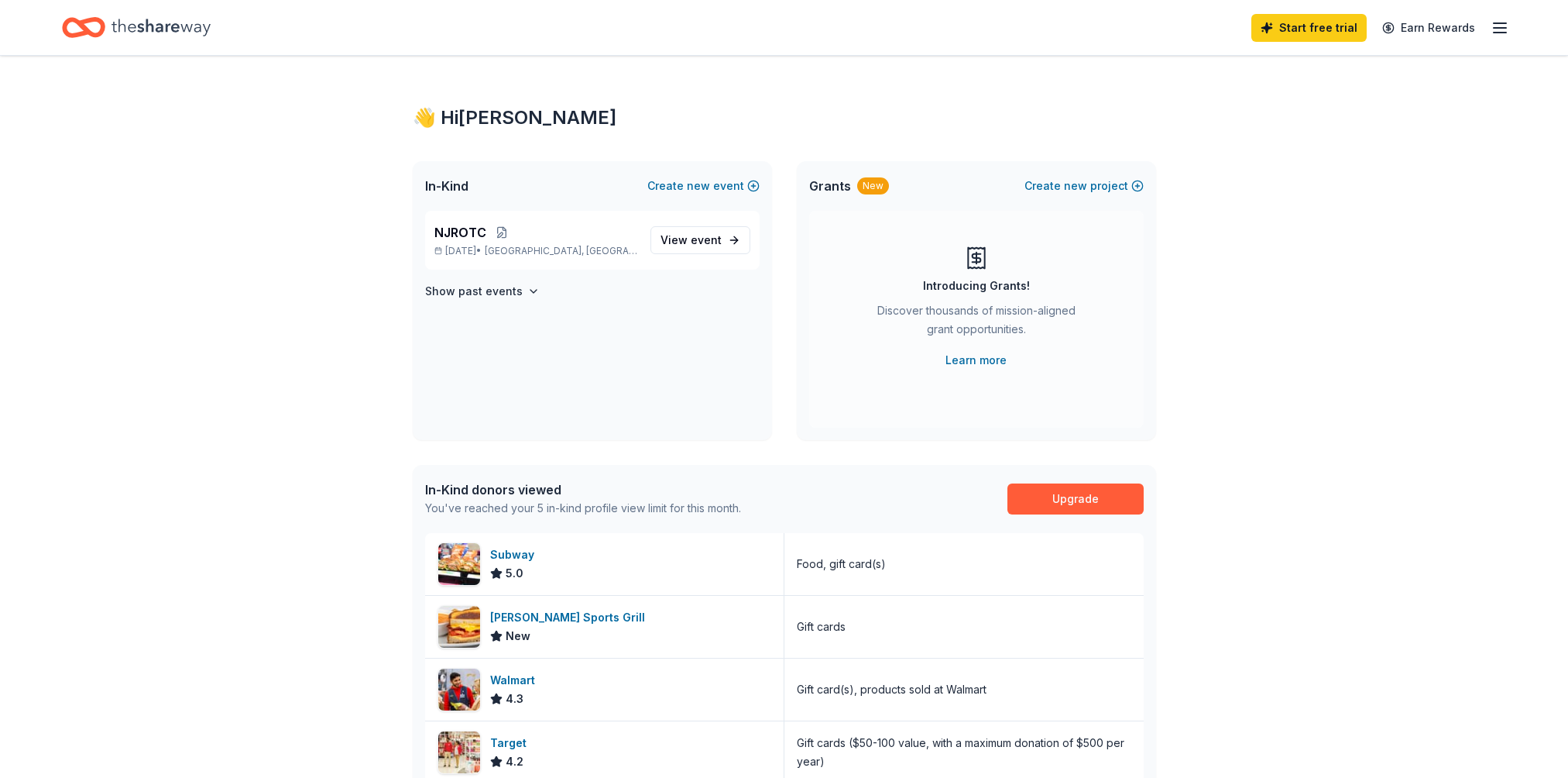
click at [1495, 25] on icon "button" at bounding box center [1500, 28] width 19 height 19
click at [1311, 264] on button "Logout" at bounding box center [1310, 258] width 41 height 19
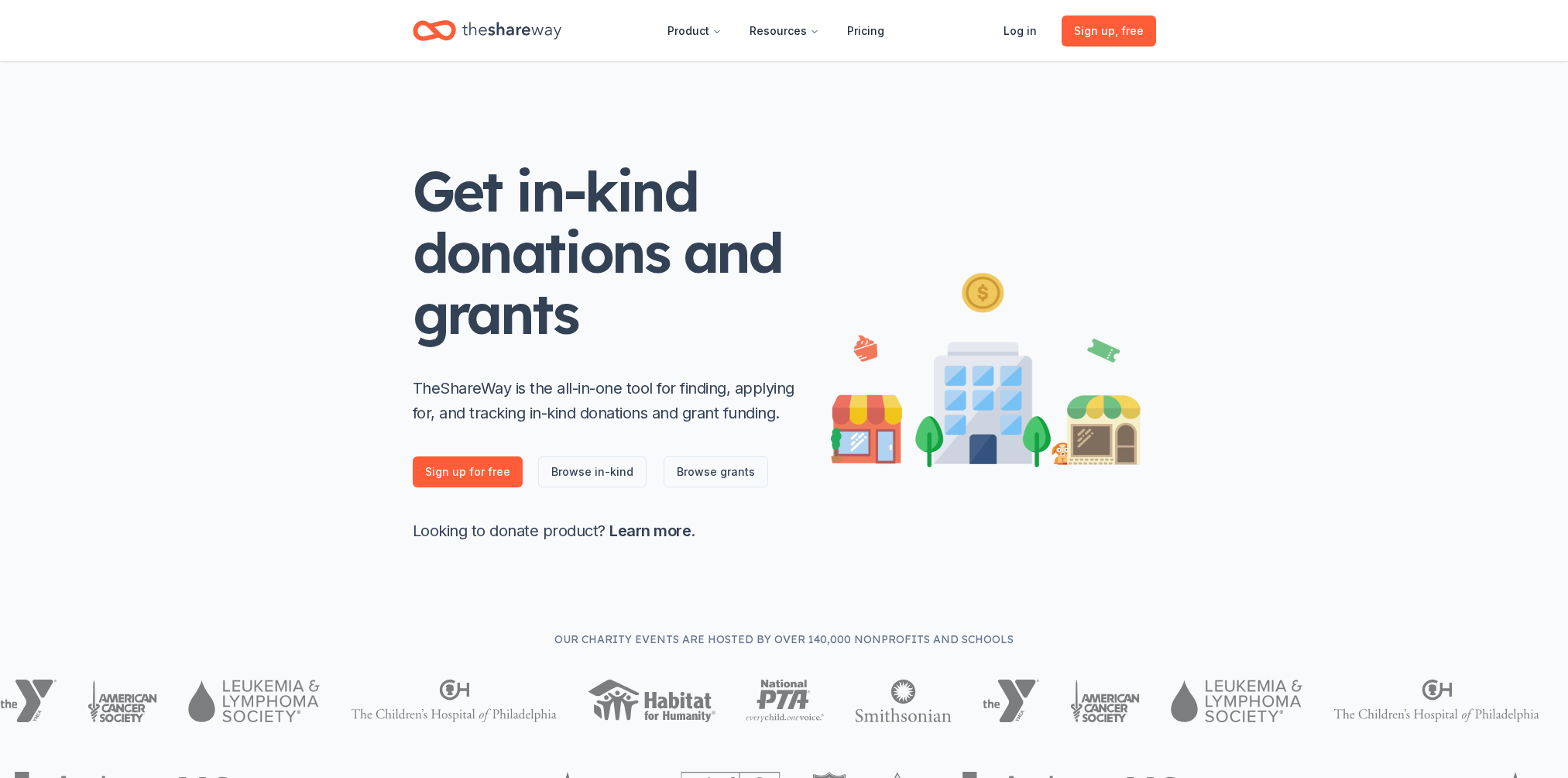
click at [1028, 40] on link "Log in" at bounding box center [1020, 31] width 58 height 31
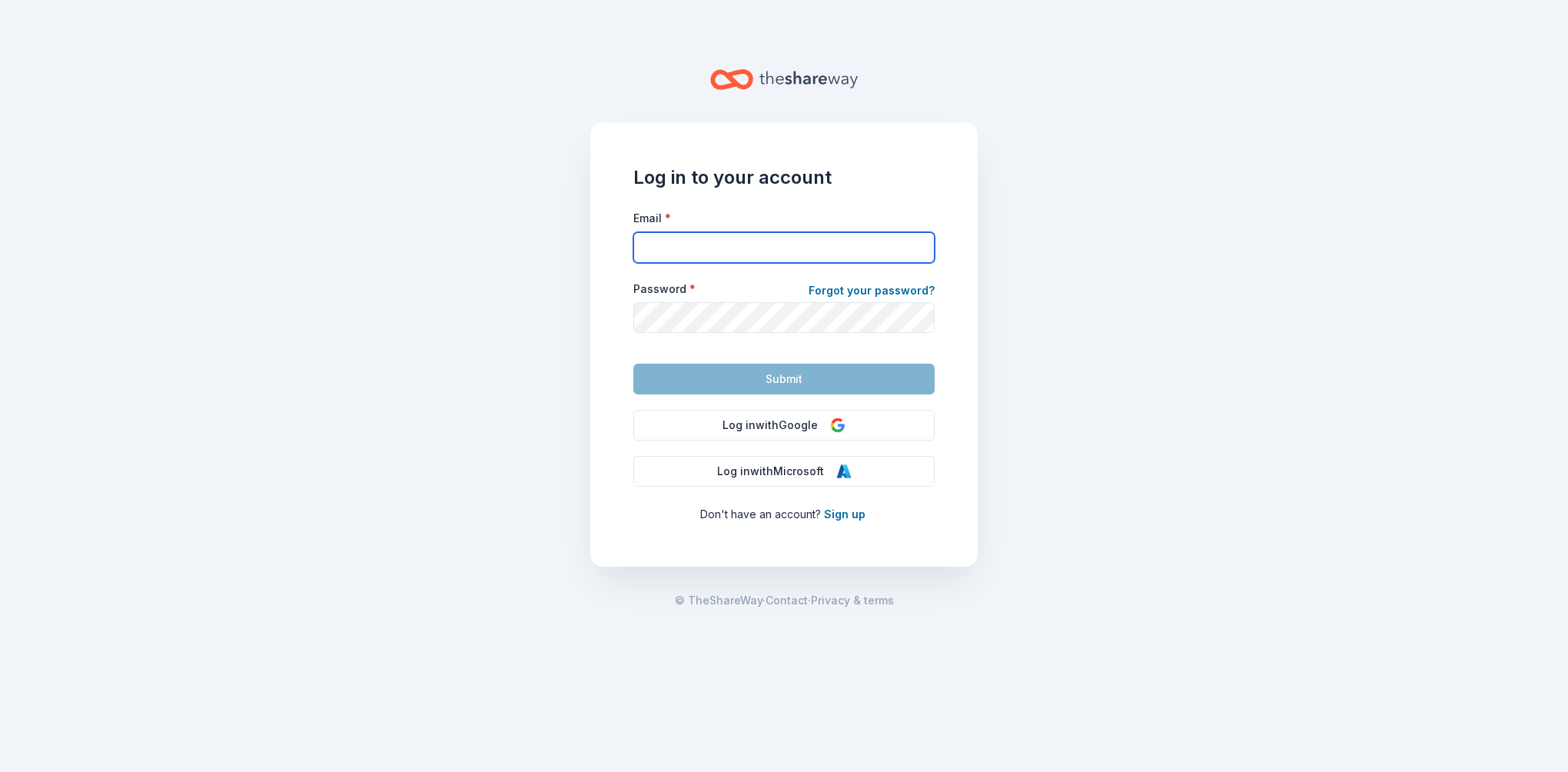
click at [822, 249] on input "Email *" at bounding box center [784, 248] width 302 height 31
type input "b"
